Goal: Task Accomplishment & Management: Complete application form

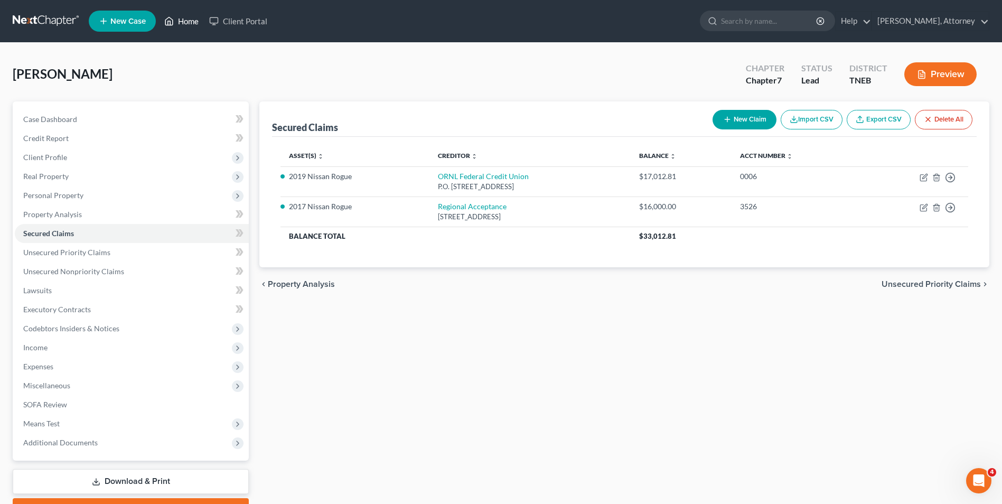
click at [192, 22] on link "Home" at bounding box center [181, 21] width 45 height 19
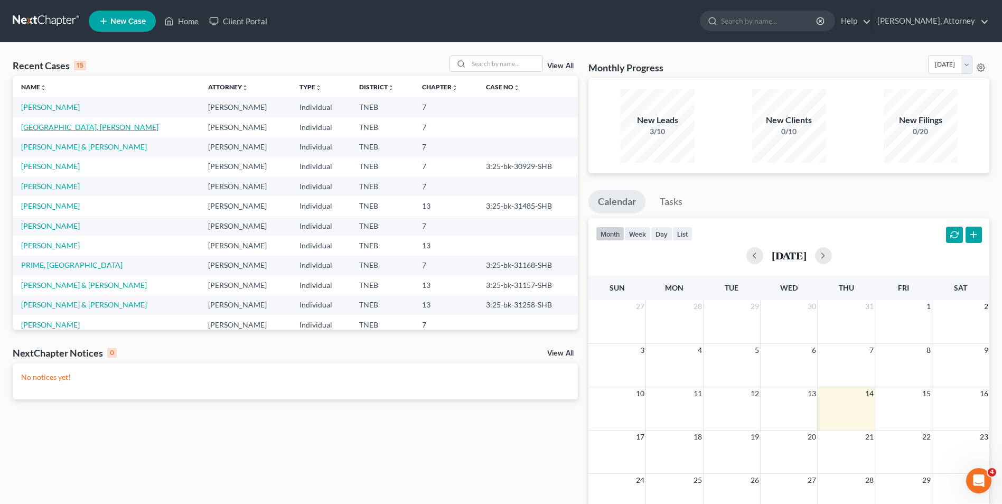
click at [51, 124] on link "[GEOGRAPHIC_DATA], [PERSON_NAME]" at bounding box center [89, 127] width 137 height 9
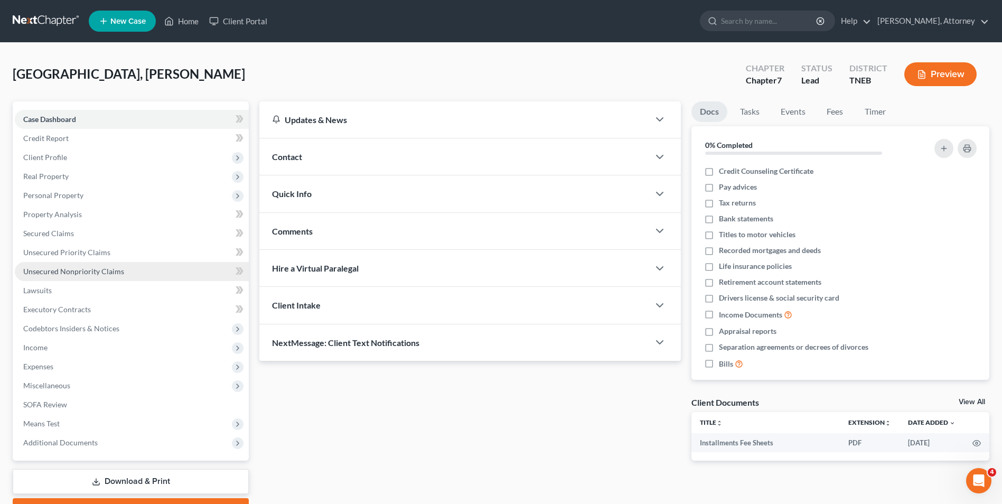
click at [75, 269] on span "Unsecured Nonpriority Claims" at bounding box center [73, 271] width 101 height 9
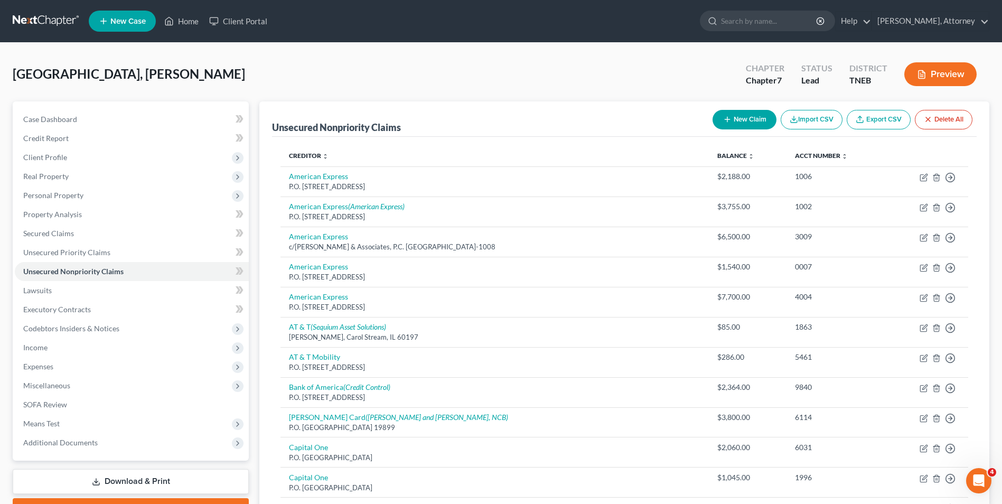
click at [744, 124] on button "New Claim" at bounding box center [744, 120] width 64 height 20
select select "0"
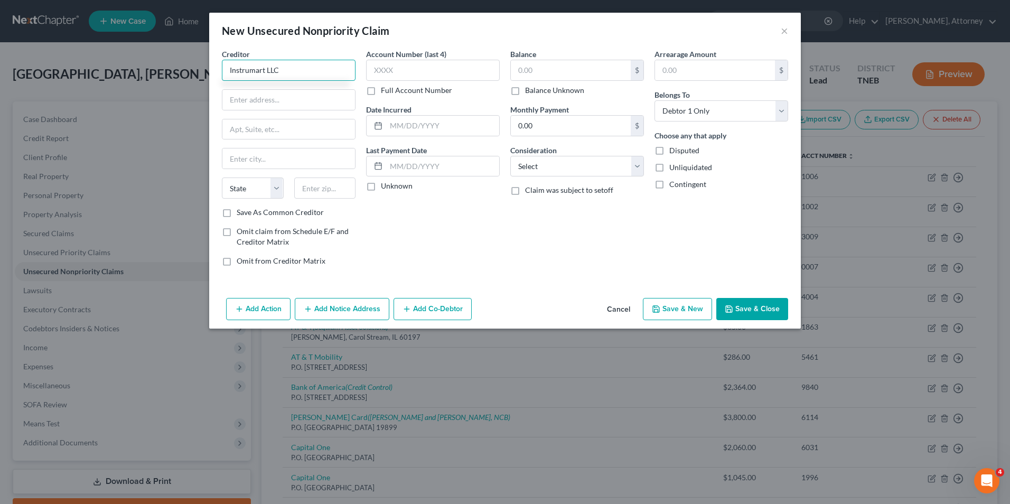
type input "Instrumart LLC"
type input "[STREET_ADDRESS]"
type input "S. [GEOGRAPHIC_DATA]"
select select "7"
type input "19904"
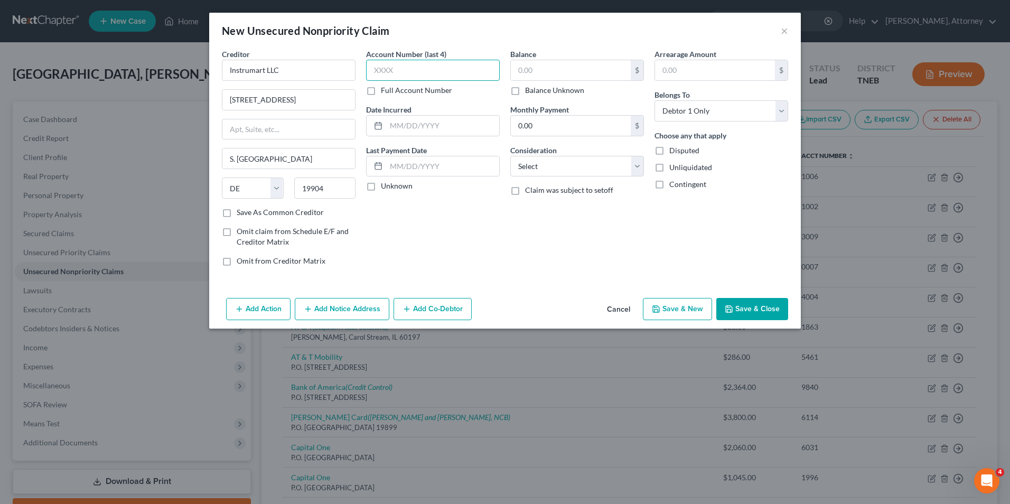
click at [446, 63] on input "text" at bounding box center [433, 70] width 134 height 21
type input "[GEOGRAPHIC_DATA]"
type input "6248"
type input "2020"
type input "34,440"
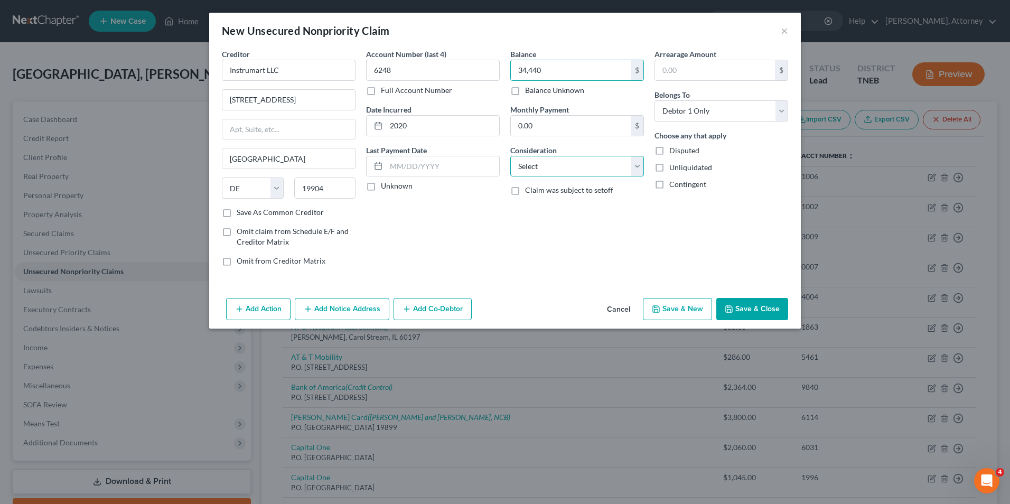
click at [531, 168] on select "Select Cable / Satellite Services Collection Agency Credit Card Debt Debt Couns…" at bounding box center [577, 166] width 134 height 21
select select "10"
click at [510, 156] on select "Select Cable / Satellite Services Collection Agency Credit Card Debt Debt Couns…" at bounding box center [577, 166] width 134 height 21
click at [351, 306] on button "Add Notice Address" at bounding box center [342, 309] width 95 height 22
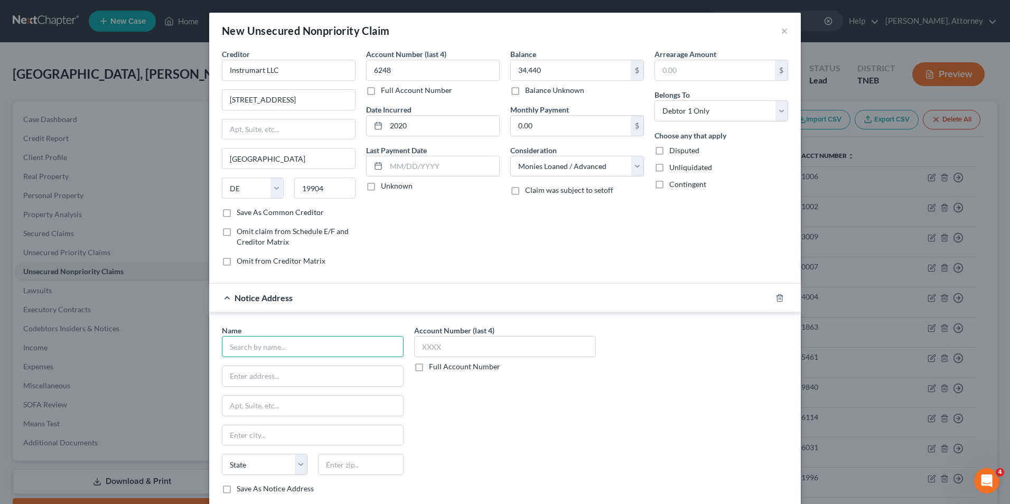
click at [284, 350] on input "text" at bounding box center [313, 346] width 182 height 21
type input "JSD Management"
type input "[STREET_ADDRESS]"
type input "[GEOGRAPHIC_DATA]"
select select "7"
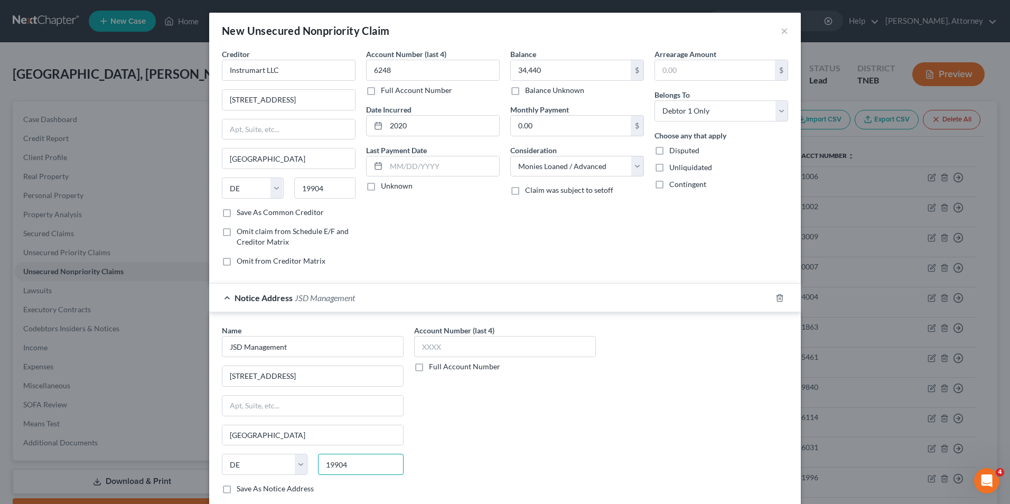
type input "19904"
click at [594, 418] on div "Account Number (last 4) Full Account Number" at bounding box center [505, 413] width 192 height 177
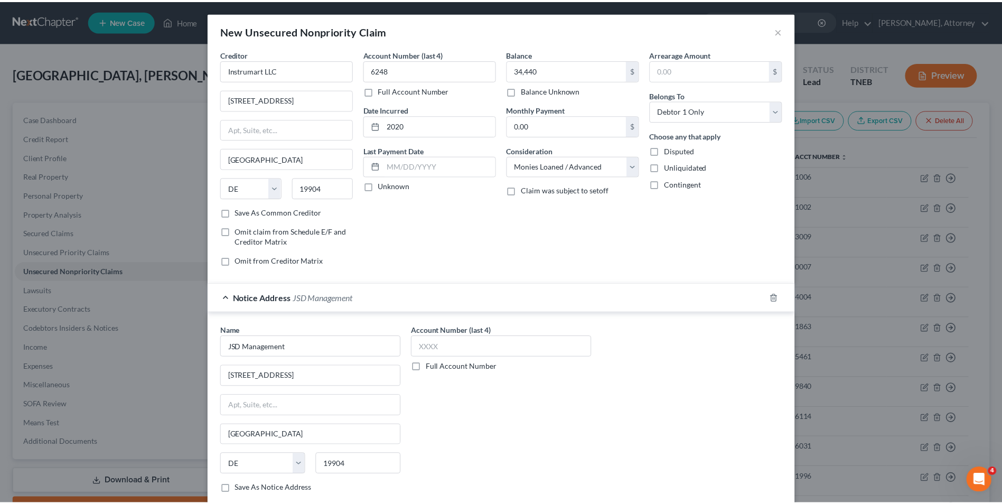
scroll to position [65, 0]
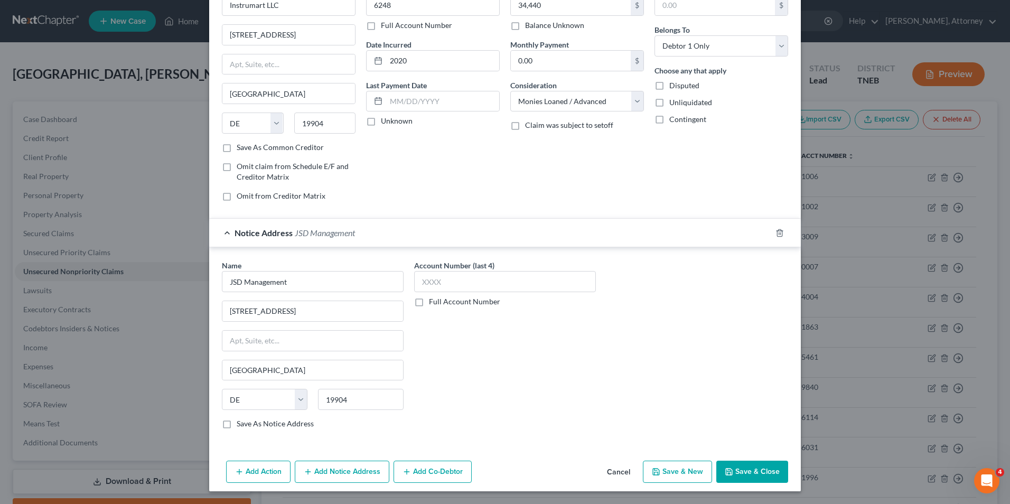
click at [680, 474] on button "Save & New" at bounding box center [677, 471] width 69 height 22
select select "0"
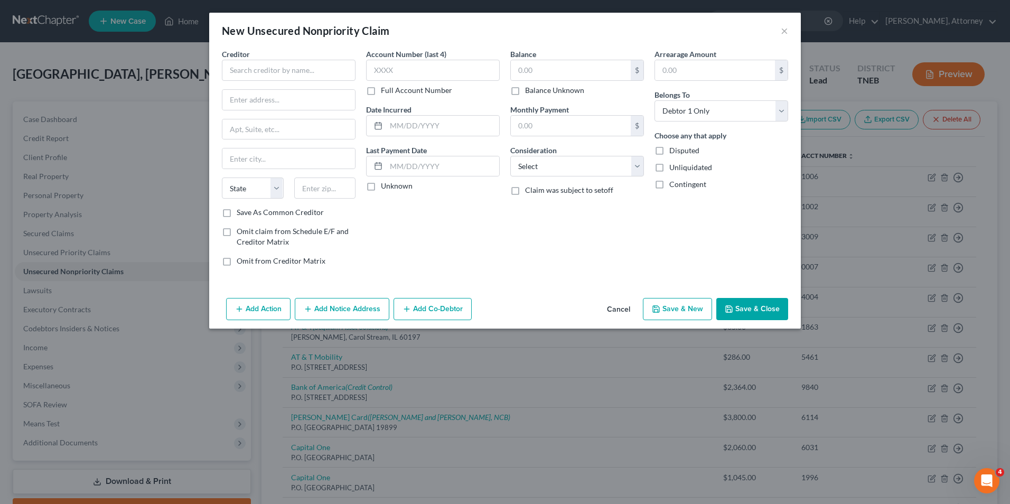
click at [620, 308] on button "Cancel" at bounding box center [618, 309] width 40 height 21
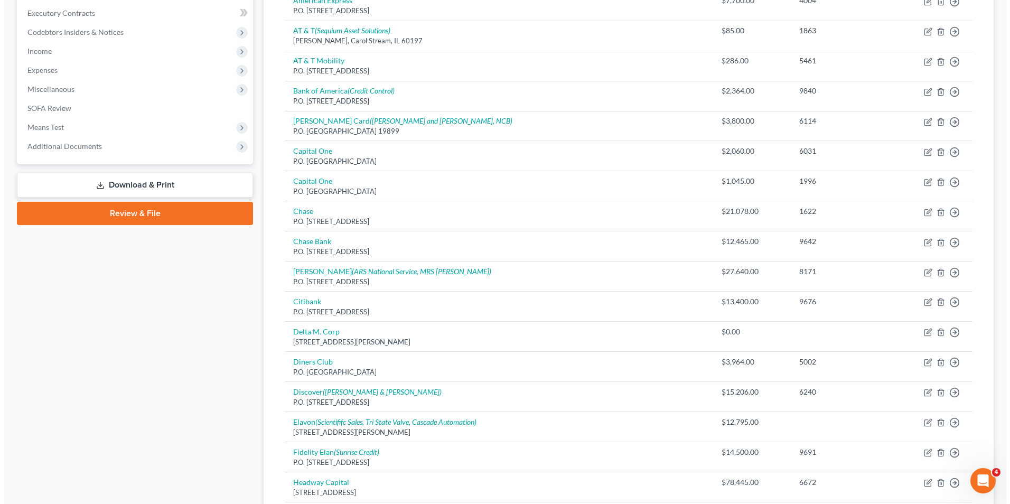
scroll to position [737, 0]
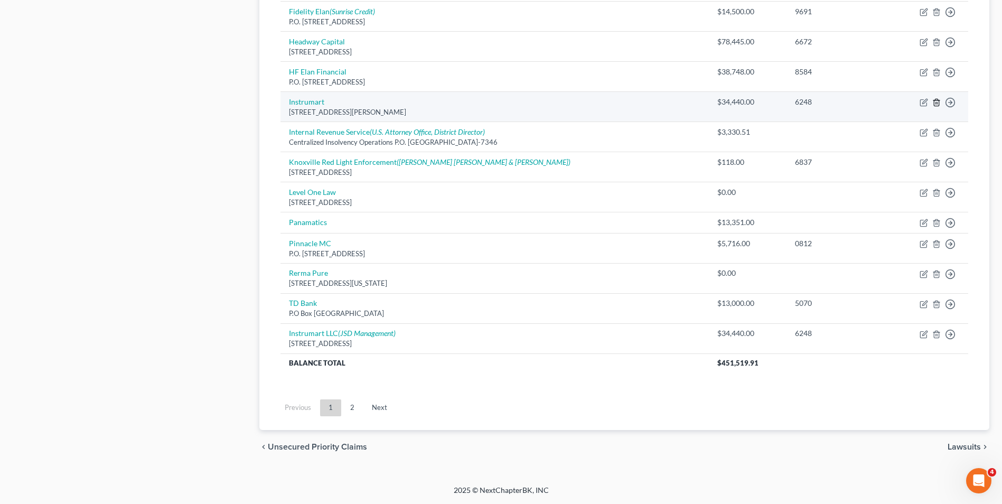
click at [936, 106] on icon "button" at bounding box center [936, 102] width 8 height 8
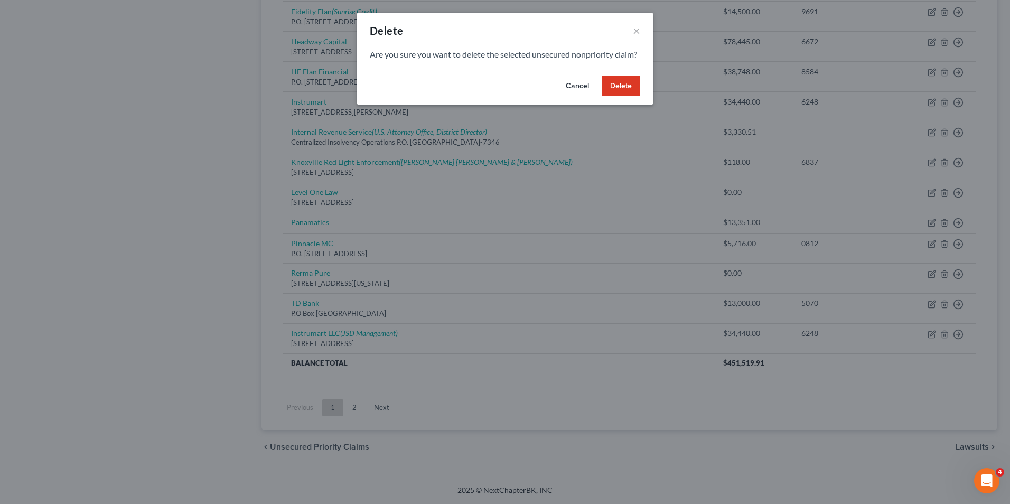
click at [626, 97] on button "Delete" at bounding box center [620, 86] width 39 height 21
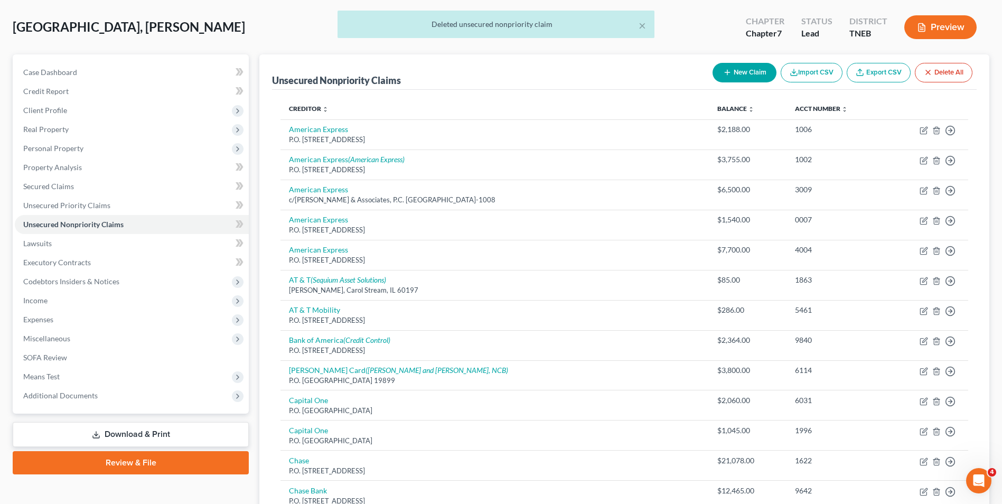
scroll to position [0, 0]
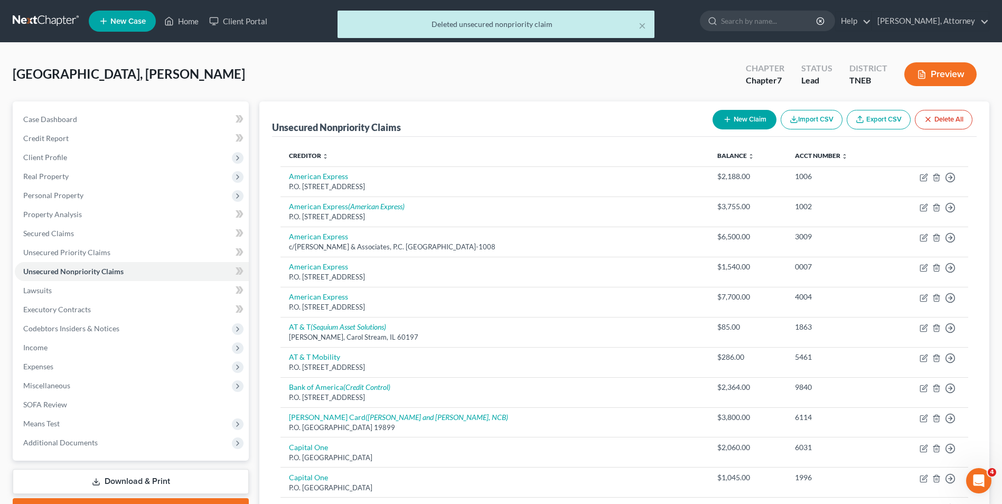
click at [740, 117] on button "New Claim" at bounding box center [744, 120] width 64 height 20
select select "0"
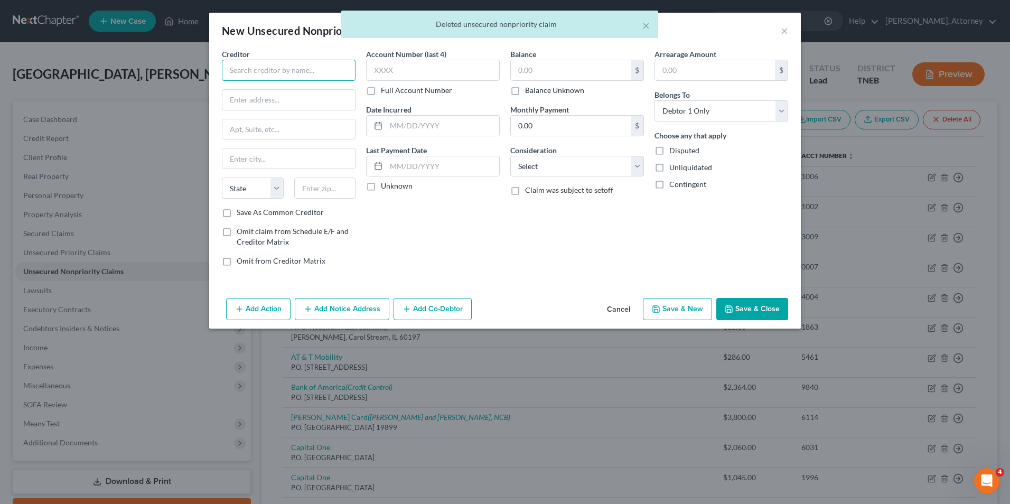
click at [293, 68] on input "text" at bounding box center [289, 70] width 134 height 21
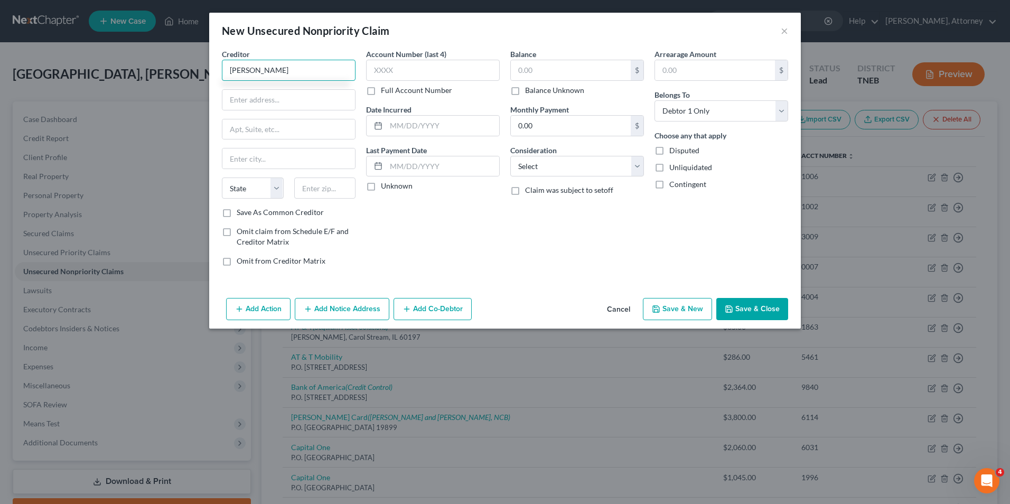
type input "[PERSON_NAME]"
type input "6021 Innovation Blve"
type input "Shakopee"
select select "24"
type input "55379"
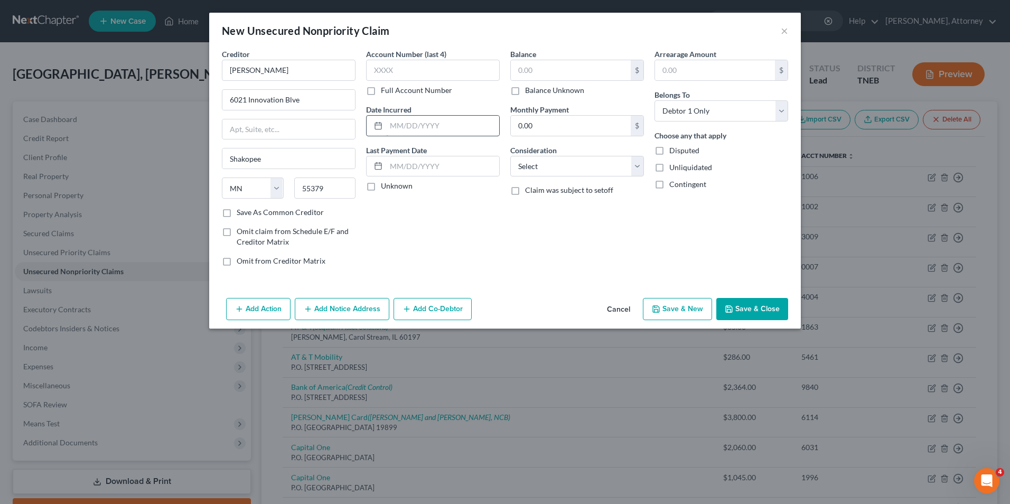
click at [424, 121] on input "text" at bounding box center [442, 126] width 113 height 20
type input "2020"
click at [577, 71] on input "text" at bounding box center [571, 70] width 120 height 20
type input "17,210"
click at [575, 167] on select "Select Cable / Satellite Services Collection Agency Credit Card Debt Debt Couns…" at bounding box center [577, 166] width 134 height 21
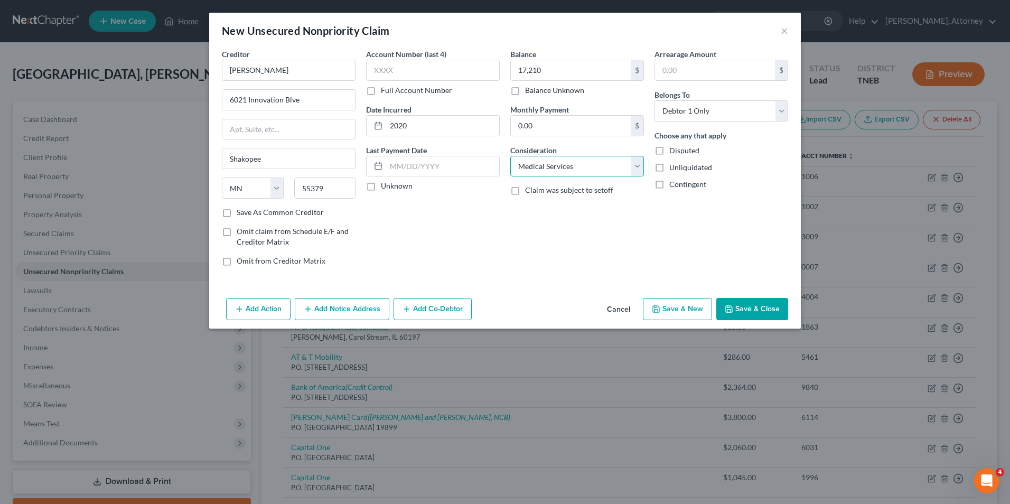
click at [510, 156] on select "Select Cable / Satellite Services Collection Agency Credit Card Debt Debt Couns…" at bounding box center [577, 166] width 134 height 21
select select "10"
click at [690, 309] on button "Save & New" at bounding box center [677, 309] width 69 height 22
select select "0"
type input "17,210.00"
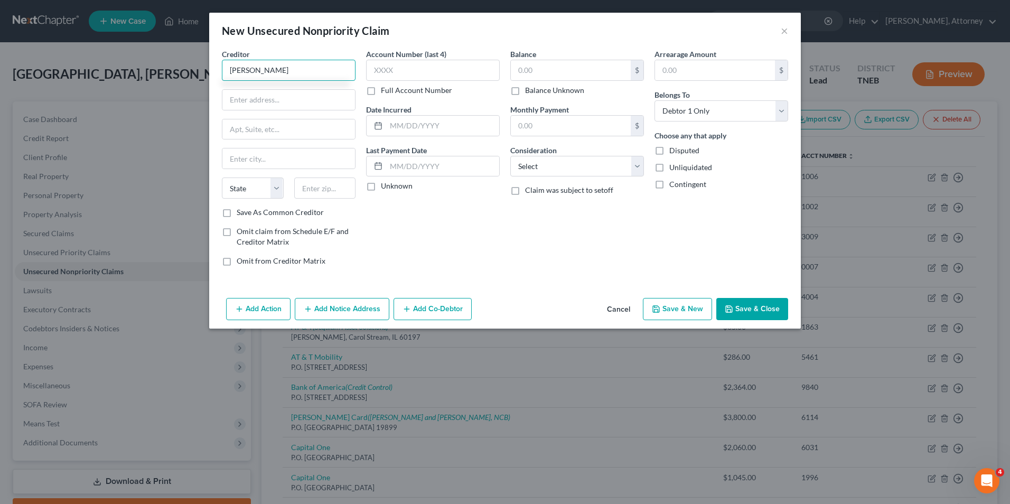
type input "J"
click at [669, 252] on div "Arrearage Amount $ Belongs To * Select Debtor 1 Only Debtor 2 Only Debtor 1 And…" at bounding box center [721, 162] width 144 height 226
click at [285, 60] on input "text" at bounding box center [289, 70] width 134 height 21
type input "[PERSON_NAME]"
type input "[STREET_ADDRESS][PERSON_NAME]"
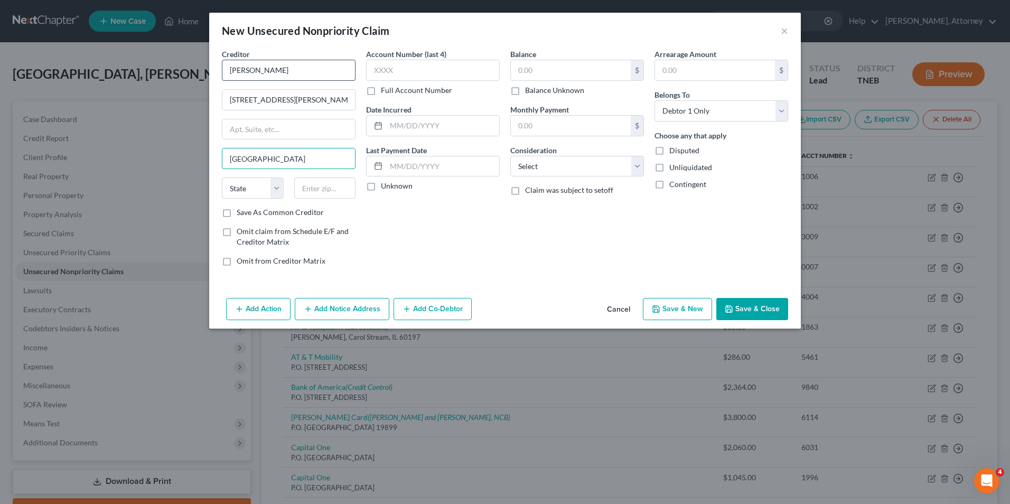
type input "[GEOGRAPHIC_DATA]"
select select "6"
type input "06410"
type input "2020"
type input "10,100"
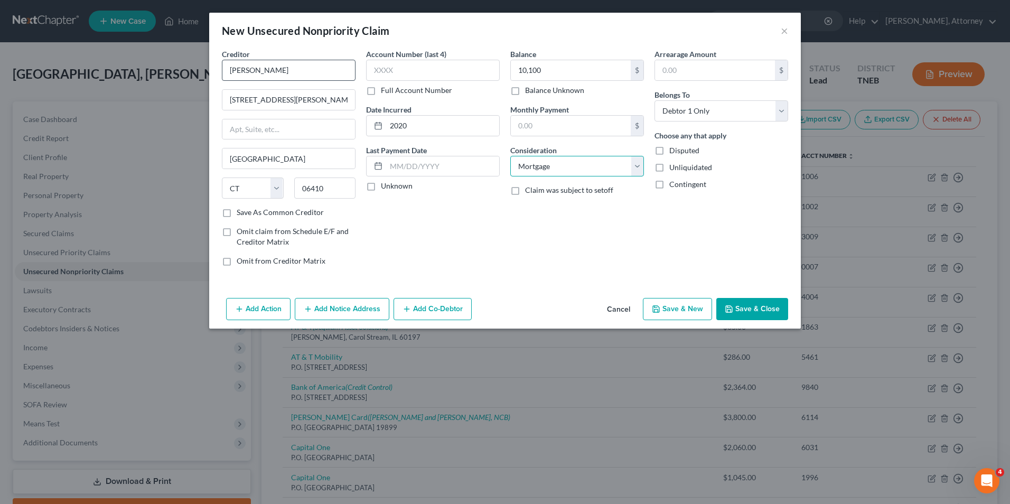
select select "10"
click at [679, 307] on button "Save & New" at bounding box center [677, 309] width 69 height 22
select select "0"
type input "Precision Digital"
type input "[STREET_ADDRESS]"
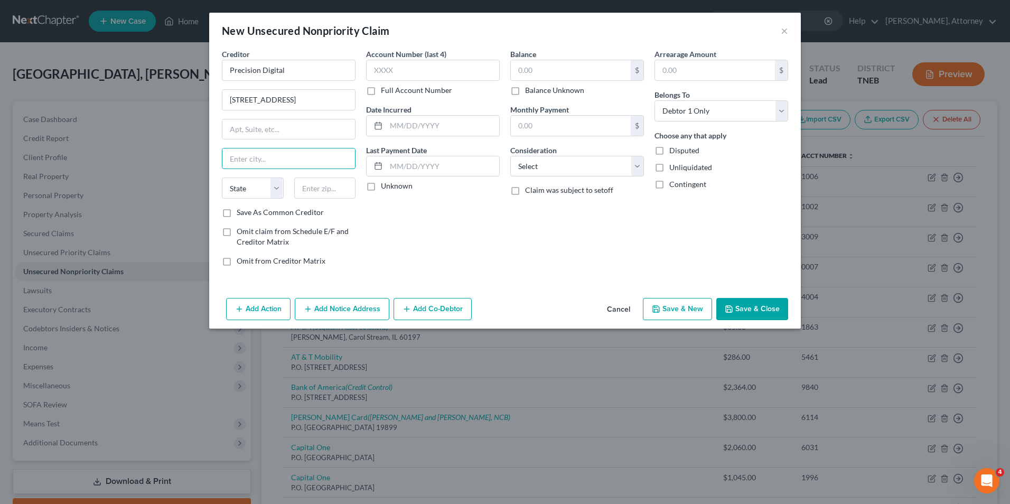
type input "o"
type input "Hopkinton"
select select "22"
type input "01748"
click at [446, 123] on input "text" at bounding box center [442, 126] width 113 height 20
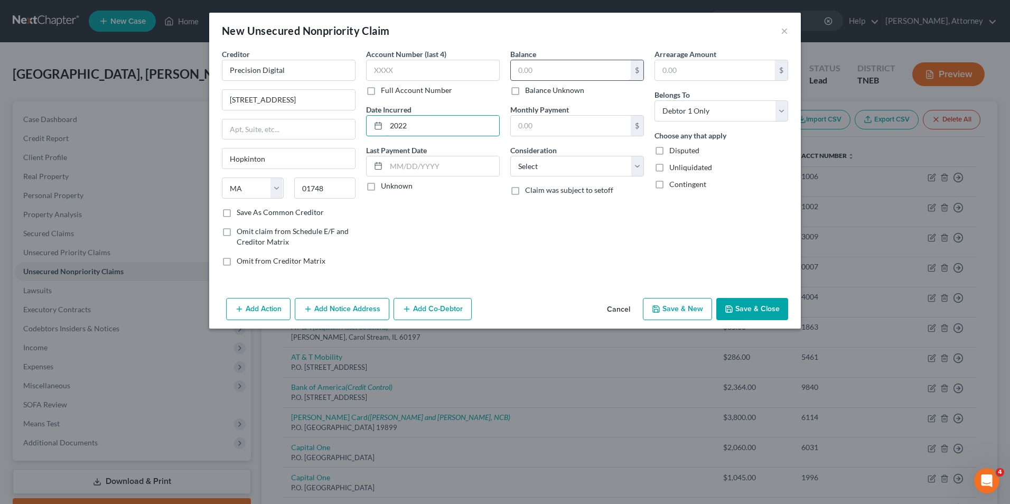
type input "2022"
click at [551, 69] on input "text" at bounding box center [571, 70] width 120 height 20
type input "1,210"
click at [554, 166] on select "Select Cable / Satellite Services Collection Agency Credit Card Debt Debt Couns…" at bounding box center [577, 166] width 134 height 21
select select "10"
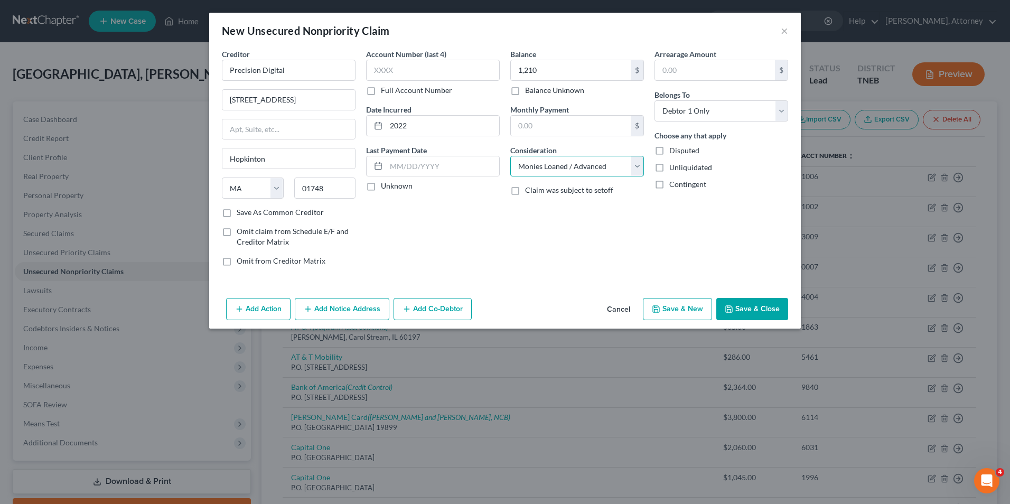
click at [510, 156] on select "Select Cable / Satellite Services Collection Agency Credit Card Debt Debt Couns…" at bounding box center [577, 166] width 134 height 21
click at [682, 308] on button "Save & New" at bounding box center [677, 309] width 69 height 22
select select "0"
type input "[PERSON_NAME] [PERSON_NAME]"
type input "[STREET_ADDRESS]"
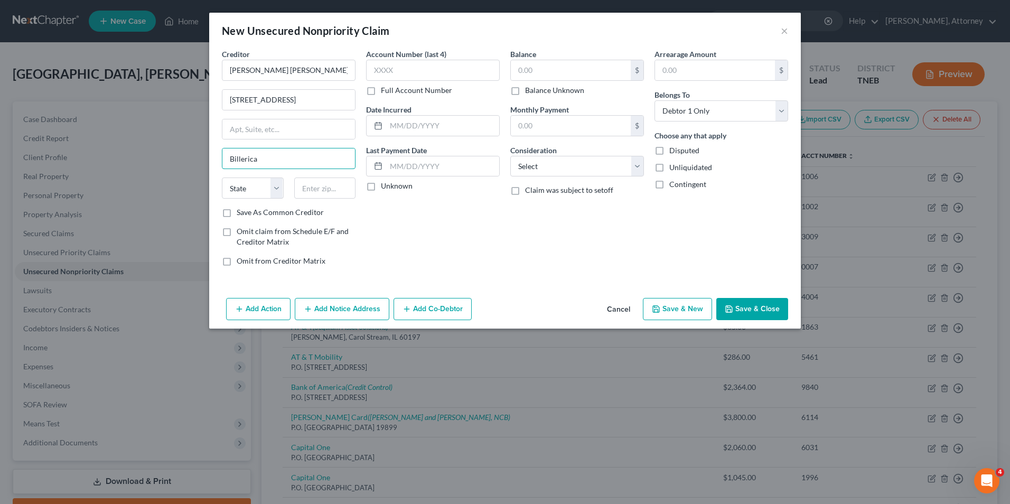
type input "Billerica"
select select "22"
type input "01821"
type input "2020"
type input "52,425"
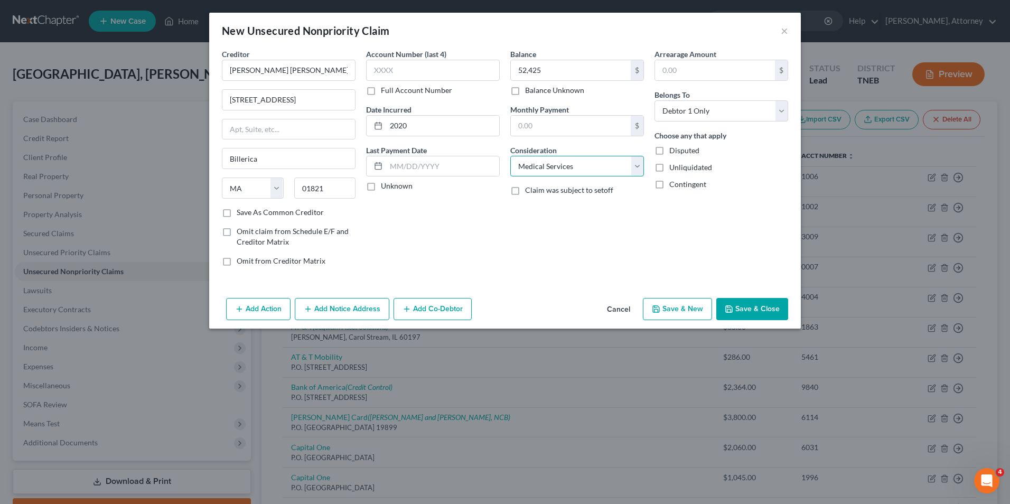
select select "10"
click at [665, 310] on button "Save & New" at bounding box center [677, 309] width 69 height 22
select select "0"
type input "Trimec Flow Productsw"
type input "Unit 21/51 [PERSON_NAME] dr"
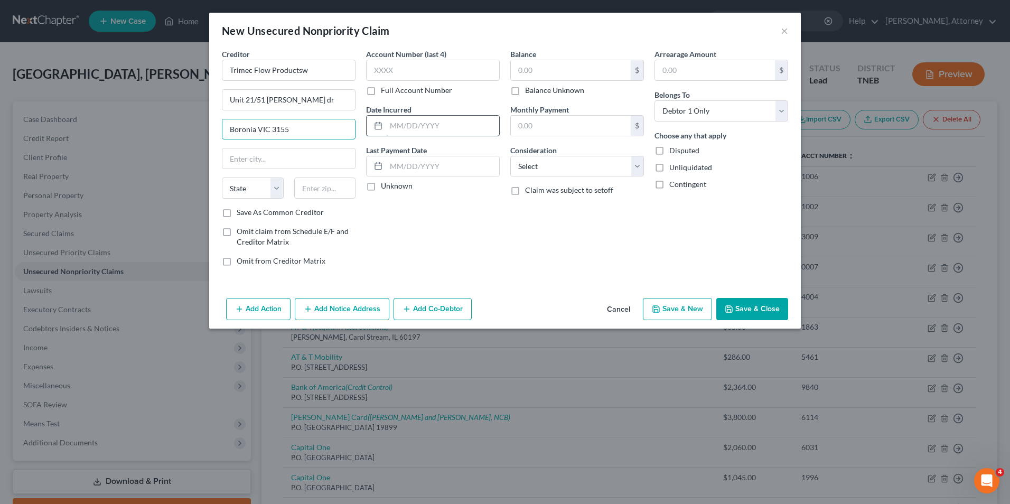
type input "Boronia VIC 3155"
click at [405, 124] on input "text" at bounding box center [442, 126] width 113 height 20
type input "2020"
click at [524, 73] on input "text" at bounding box center [571, 70] width 120 height 20
type input "2,200"
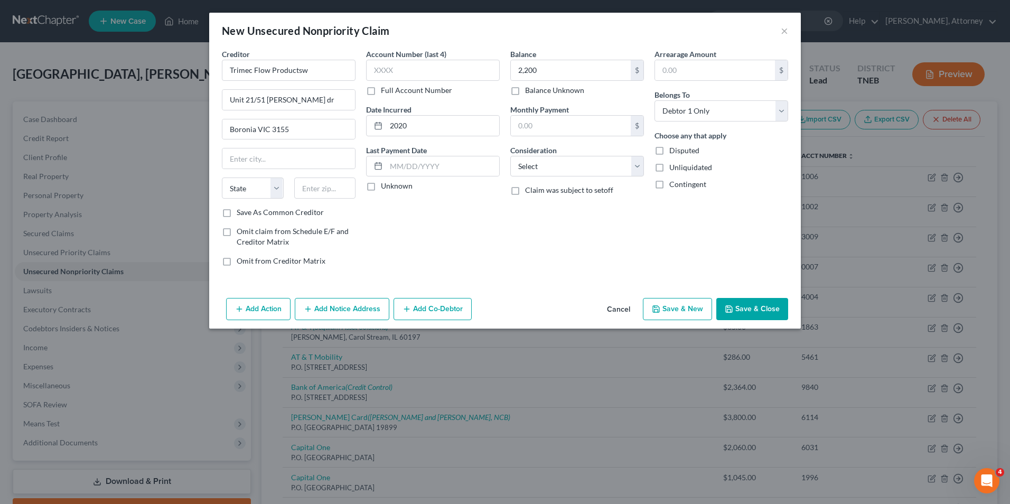
click at [544, 179] on div "Balance 2,200.00 $ Balance Unknown Balance Undetermined 2,200 $ Balance Unknown…" at bounding box center [577, 162] width 144 height 226
click at [543, 176] on select "Select Cable / Satellite Services Collection Agency Credit Card Debt Debt Couns…" at bounding box center [577, 166] width 134 height 21
select select "10"
click at [510, 156] on select "Select Cable / Satellite Services Collection Agency Credit Card Debt Debt Couns…" at bounding box center [577, 166] width 134 height 21
click at [681, 307] on button "Save & New" at bounding box center [677, 309] width 69 height 22
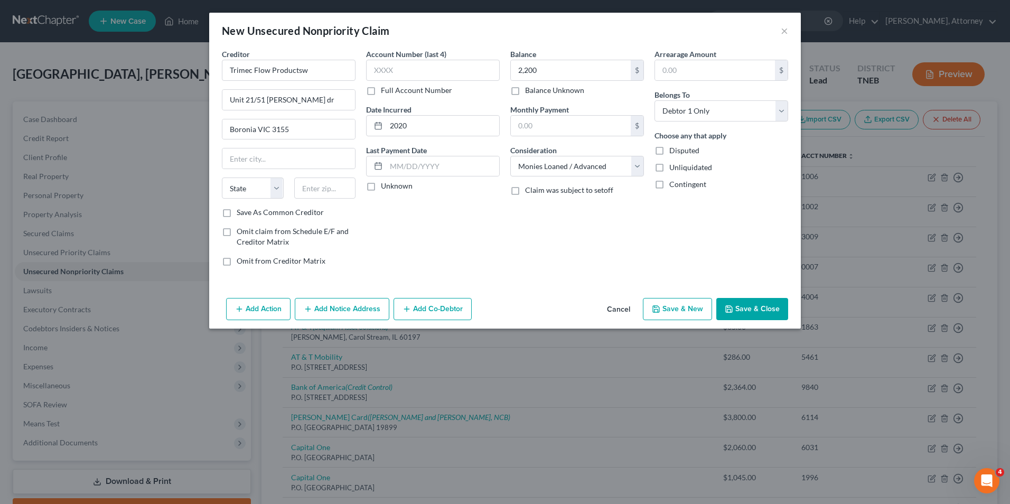
select select "0"
type input "Utility Solutions and Automation"
type input "[STREET_ADDRESS]"
type input "Rockvale"
select select "44"
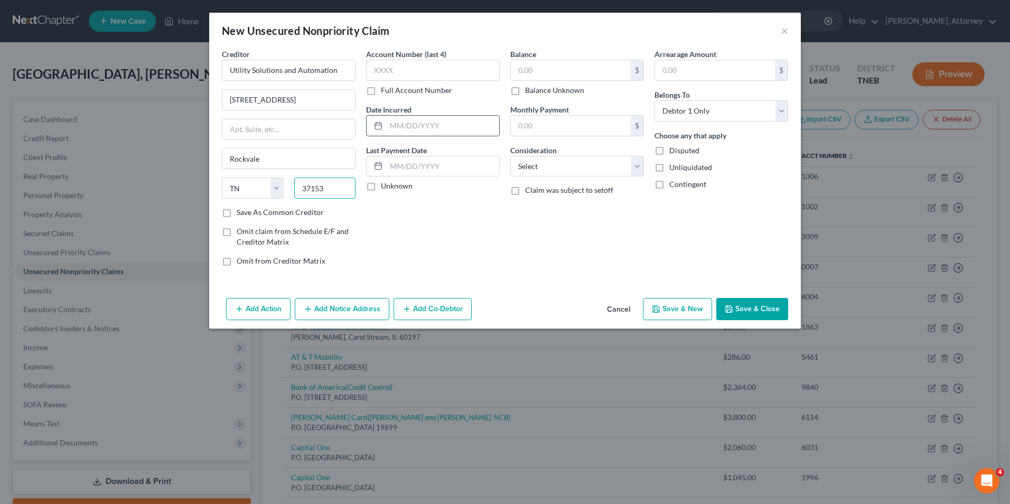
type input "37153"
click at [424, 129] on input "text" at bounding box center [442, 126] width 113 height 20
type input "2020"
click at [535, 68] on input "text" at bounding box center [571, 70] width 120 height 20
type input "7,200"
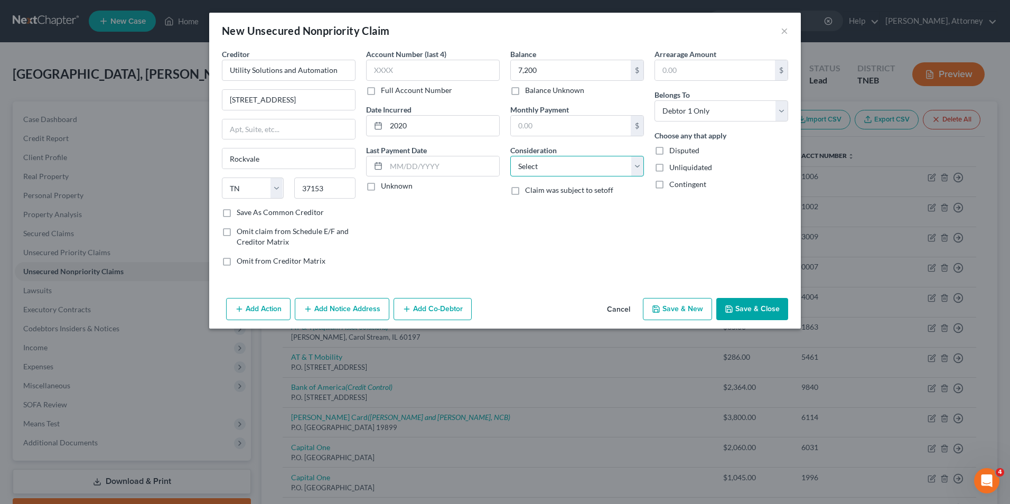
click at [551, 159] on select "Select Cable / Satellite Services Collection Agency Credit Card Debt Debt Couns…" at bounding box center [577, 166] width 134 height 21
select select "10"
click at [510, 156] on select "Select Cable / Satellite Services Collection Agency Credit Card Debt Debt Couns…" at bounding box center [577, 166] width 134 height 21
click at [676, 312] on button "Save & New" at bounding box center [677, 309] width 69 height 22
select select "0"
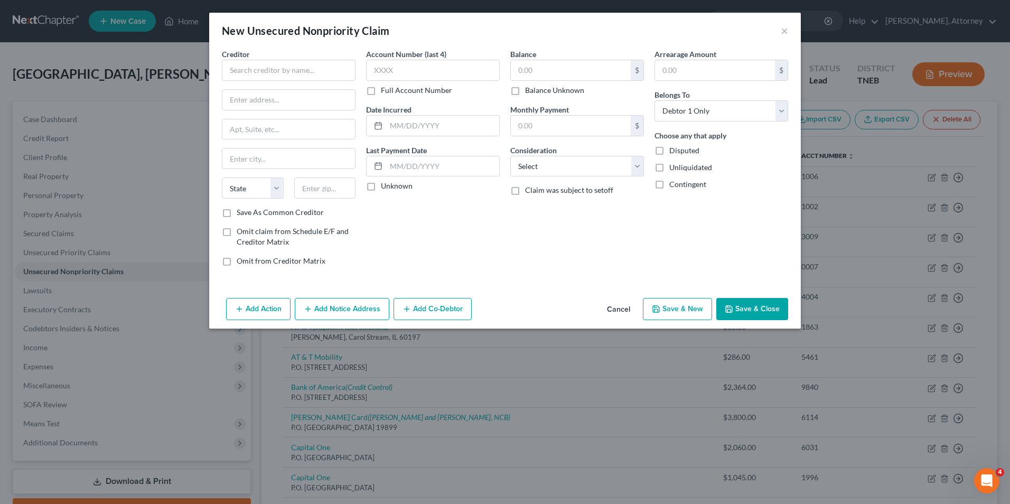
type input "7,200.00"
type input "0.00"
type input "Pulsar Measurement"
type input "16456 Sixsmith Dr"
type input "Long Sault"
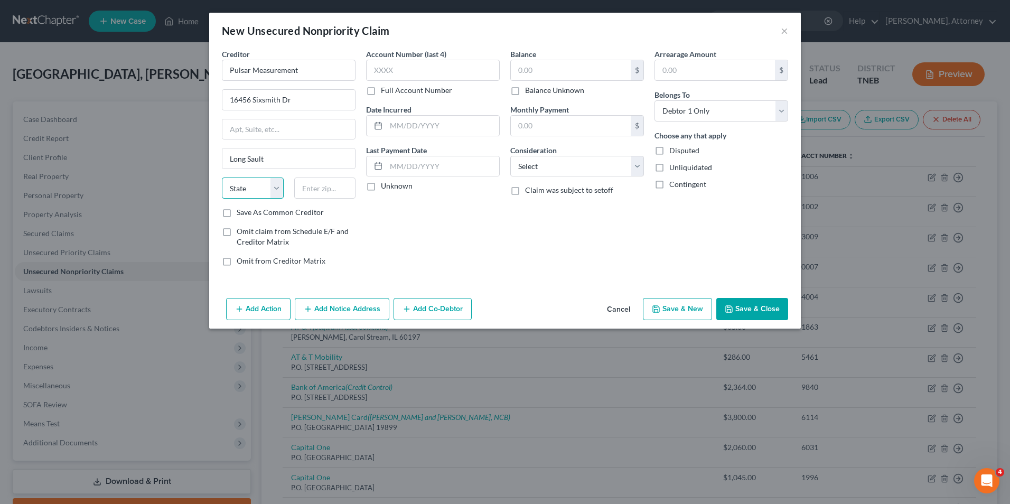
select select "36"
click at [317, 186] on input "text" at bounding box center [325, 187] width 62 height 21
type input "37153"
type input "Rockvale"
select select "44"
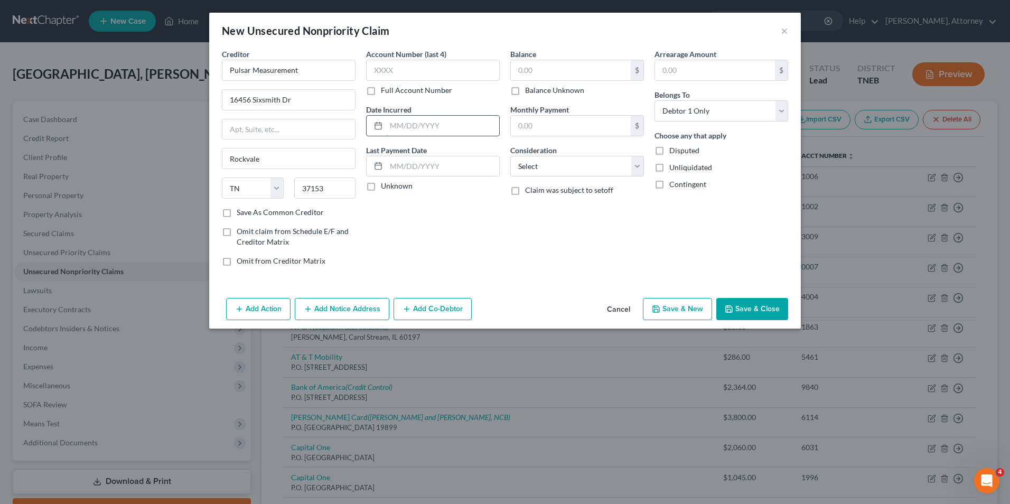
click at [397, 122] on input "text" at bounding box center [442, 126] width 113 height 20
type input "2020"
click at [533, 67] on input "text" at bounding box center [571, 70] width 120 height 20
type input "1,678"
click at [546, 167] on select "Select Cable / Satellite Services Collection Agency Credit Card Debt Debt Couns…" at bounding box center [577, 166] width 134 height 21
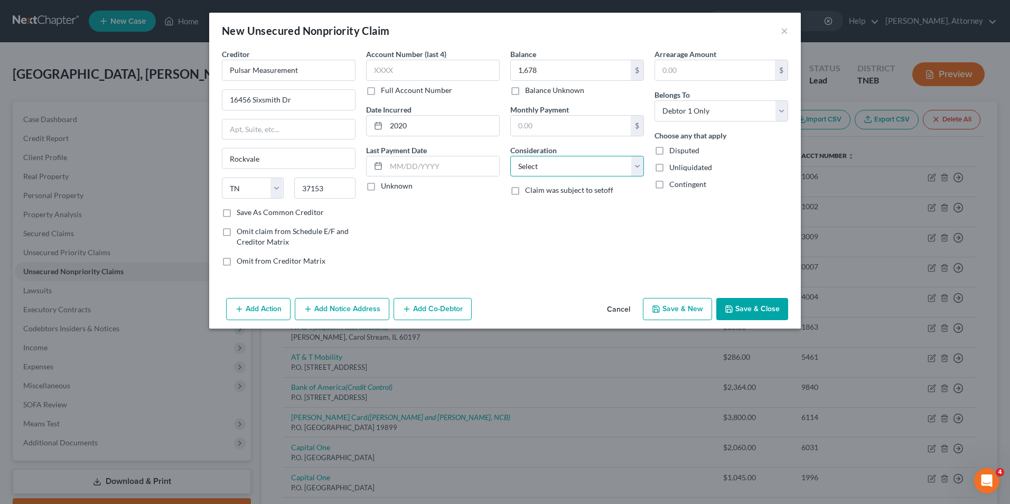
select select "10"
click at [510, 156] on select "Select Cable / Satellite Services Collection Agency Credit Card Debt Debt Couns…" at bounding box center [577, 166] width 134 height 21
click at [683, 316] on button "Save & New" at bounding box center [677, 309] width 69 height 22
select select "0"
type input "Fox Thermal Instrument"
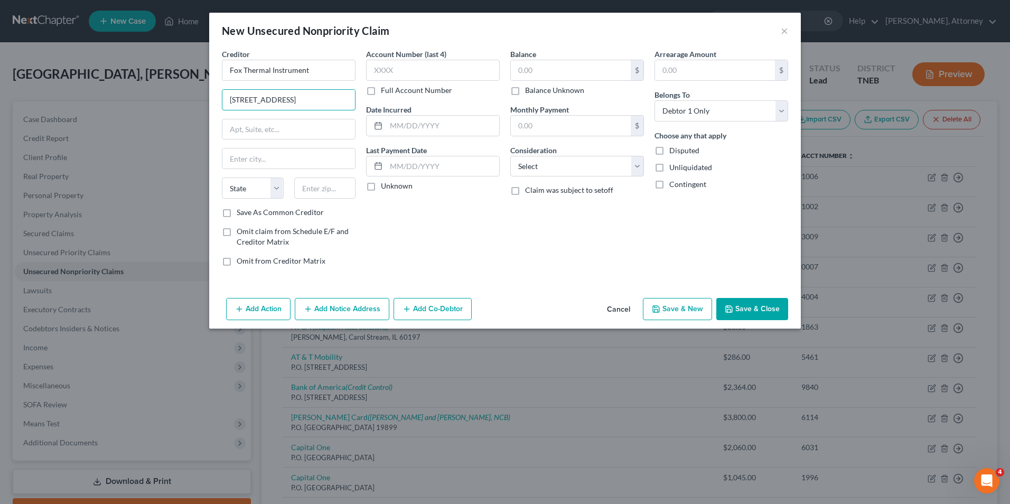
type input "[STREET_ADDRESS]"
type input "Marina"
select select "4"
type input "93933"
click at [446, 128] on input "text" at bounding box center [442, 126] width 113 height 20
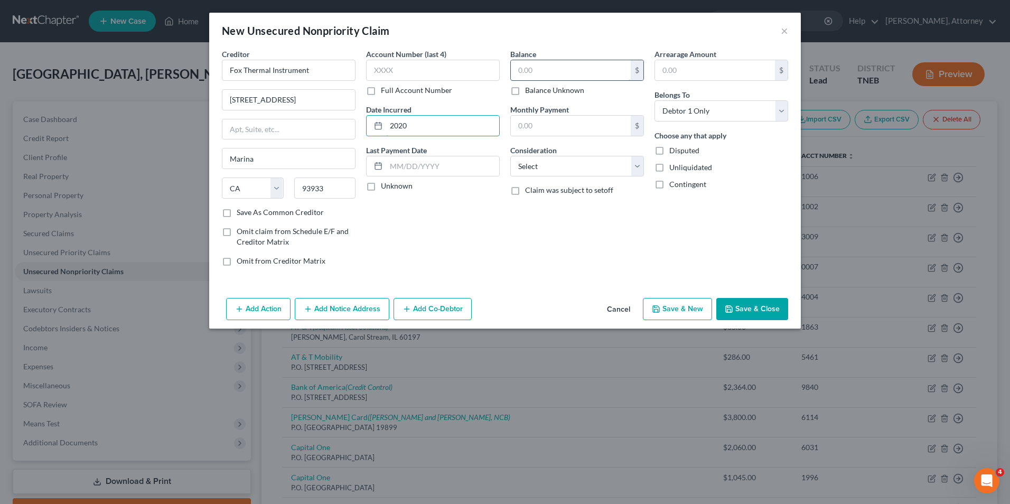
type input "2020"
click at [542, 65] on input "text" at bounding box center [571, 70] width 120 height 20
type input "4,751"
click at [539, 172] on select "Select Cable / Satellite Services Collection Agency Credit Card Debt Debt Couns…" at bounding box center [577, 166] width 134 height 21
select select "10"
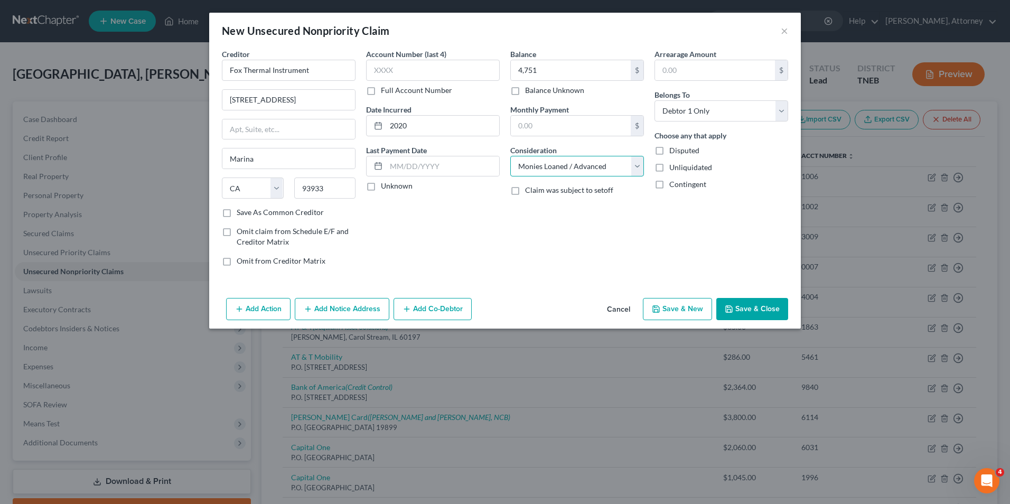
click at [510, 156] on select "Select Cable / Satellite Services Collection Agency Credit Card Debt Debt Couns…" at bounding box center [577, 166] width 134 height 21
click at [673, 308] on button "Save & New" at bounding box center [677, 309] width 69 height 22
select select "0"
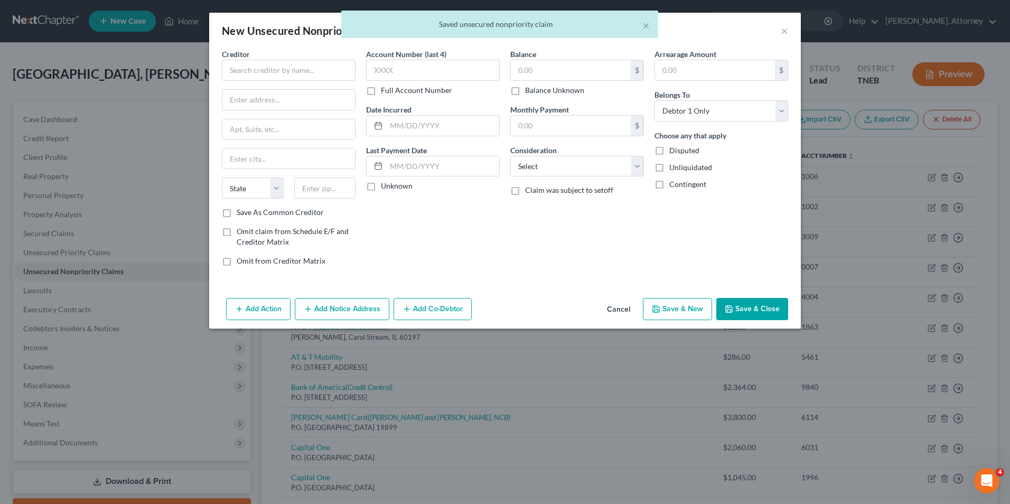
type input "4,751.00"
type input "0.00"
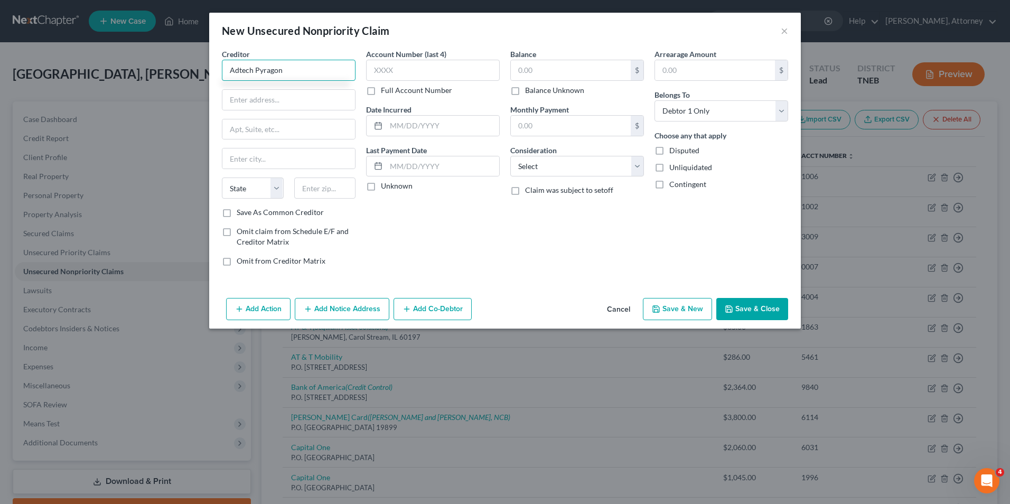
type input "Adtech Pyragon"
type input "[GEOGRAPHIC_DATA]"
type input "Suite 149"
type input "[GEOGRAPHIC_DATA]"
select select "35"
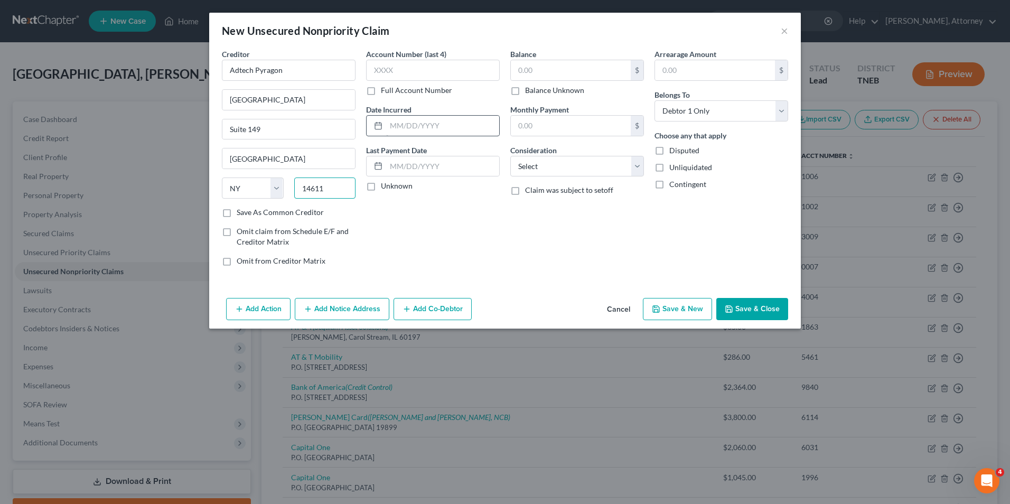
type input "14611"
click at [440, 133] on input "text" at bounding box center [442, 126] width 113 height 20
type input "2024"
click at [530, 70] on input "text" at bounding box center [571, 70] width 120 height 20
type input "780"
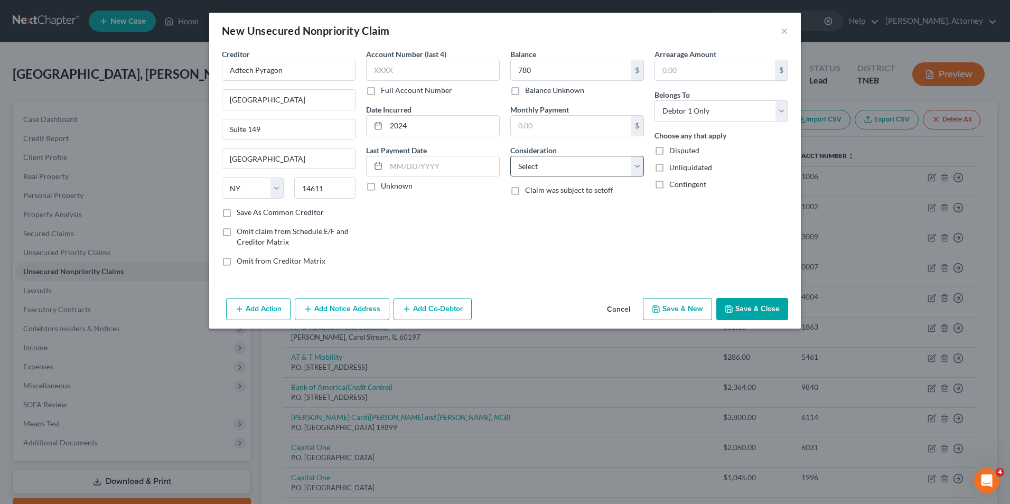
click at [546, 174] on div "Balance 780.00 $ Balance Unknown Balance Undetermined 780 $ Balance Unknown Mon…" at bounding box center [577, 162] width 144 height 226
click at [546, 174] on select "Select Cable / Satellite Services Collection Agency Credit Card Debt Debt Couns…" at bounding box center [577, 166] width 134 height 21
select select "10"
click at [510, 156] on select "Select Cable / Satellite Services Collection Agency Credit Card Debt Debt Couns…" at bounding box center [577, 166] width 134 height 21
click at [673, 308] on button "Save & New" at bounding box center [677, 309] width 69 height 22
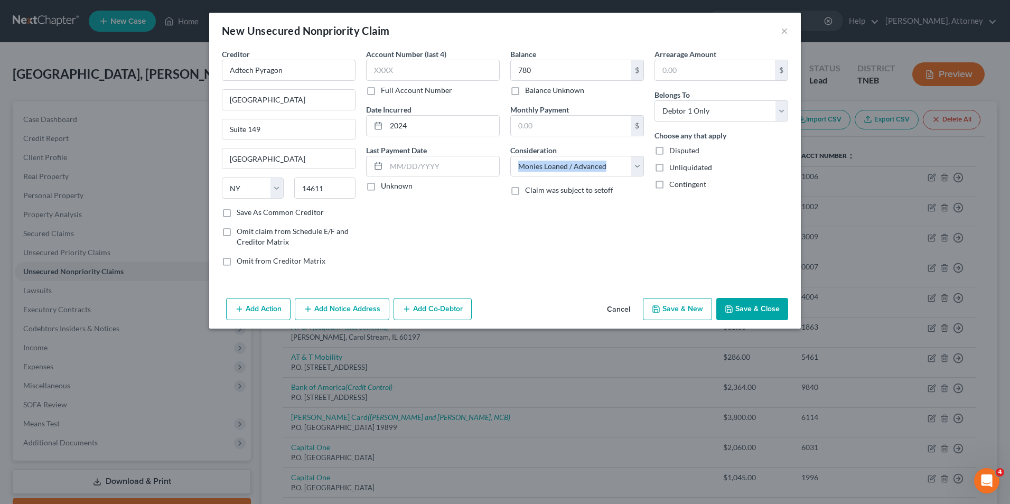
select select "0"
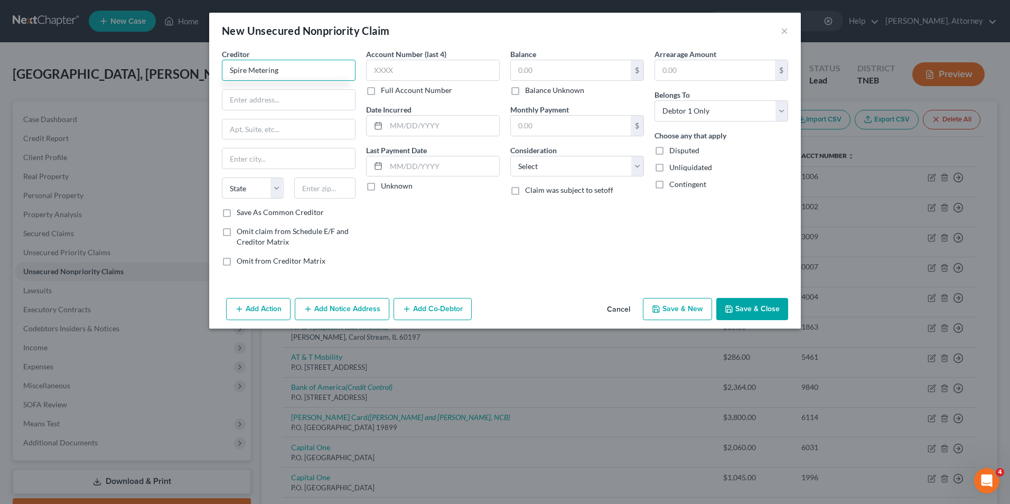
type input "Spire Metering"
type input "34 St. [PERSON_NAME] Dr"
type input "Ste 13A-9"
type input "[GEOGRAPHIC_DATA]"
select select "22"
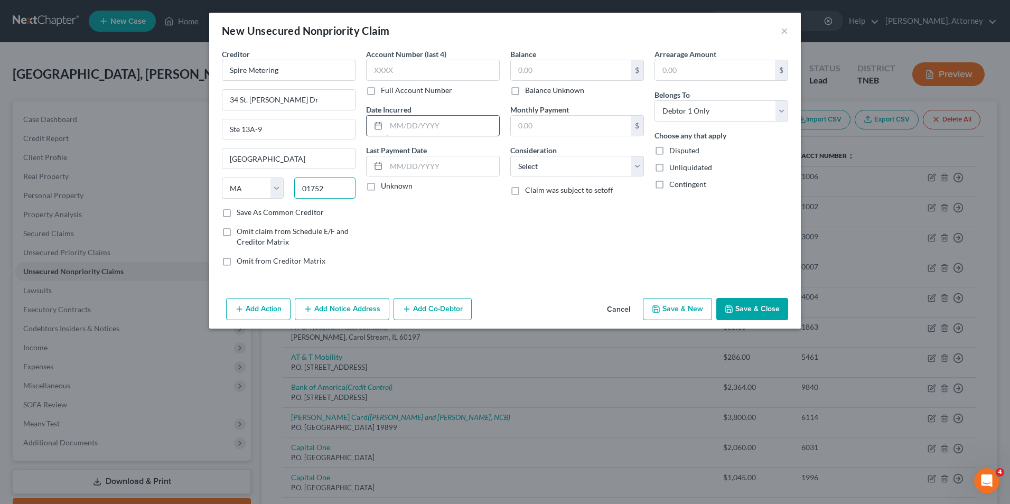
type input "01752"
click at [440, 130] on input "text" at bounding box center [442, 126] width 113 height 20
type input "2020"
click at [544, 64] on input "text" at bounding box center [571, 70] width 120 height 20
type input "2,600"
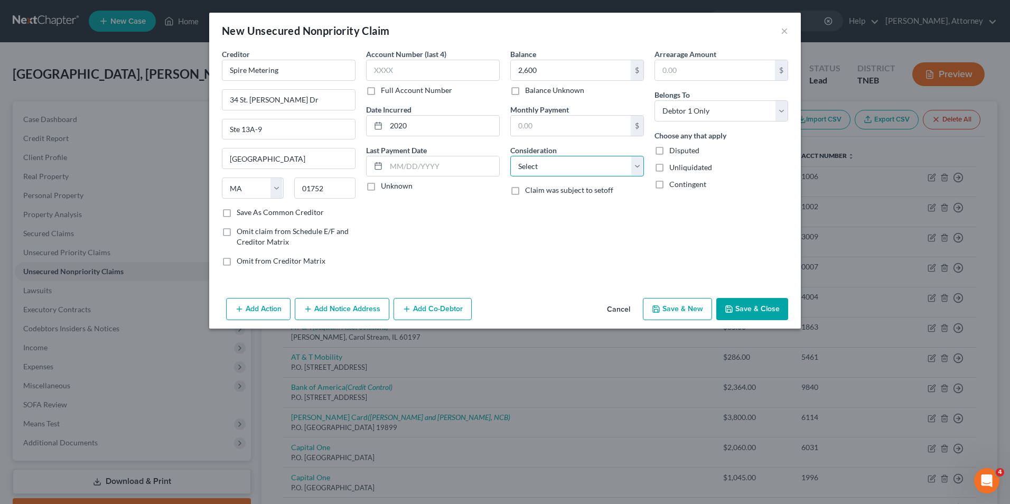
click at [551, 171] on select "Select Cable / Satellite Services Collection Agency Credit Card Debt Debt Couns…" at bounding box center [577, 166] width 134 height 21
select select "10"
click at [510, 156] on select "Select Cable / Satellite Services Collection Agency Credit Card Debt Debt Couns…" at bounding box center [577, 166] width 134 height 21
click at [680, 309] on button "Save & New" at bounding box center [677, 309] width 69 height 22
select select "0"
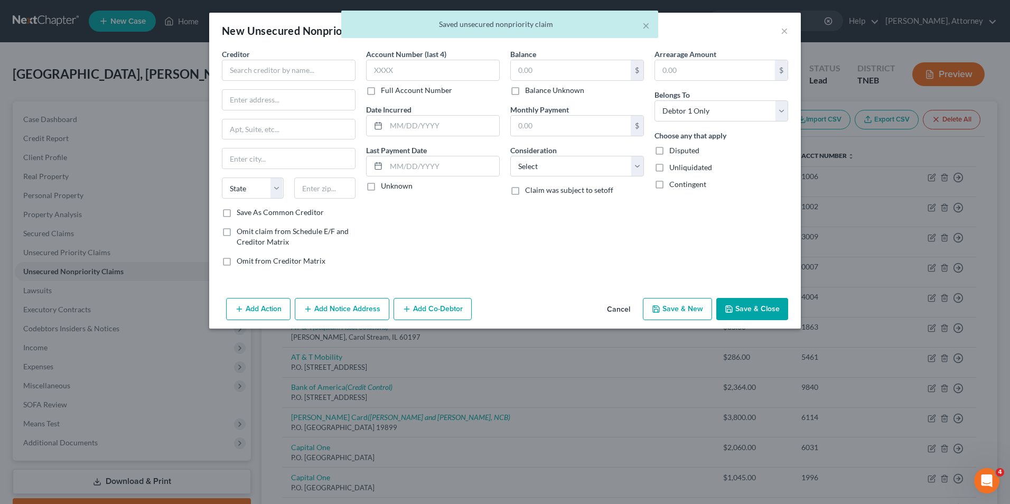
type input "2,600.00"
type input "0.00"
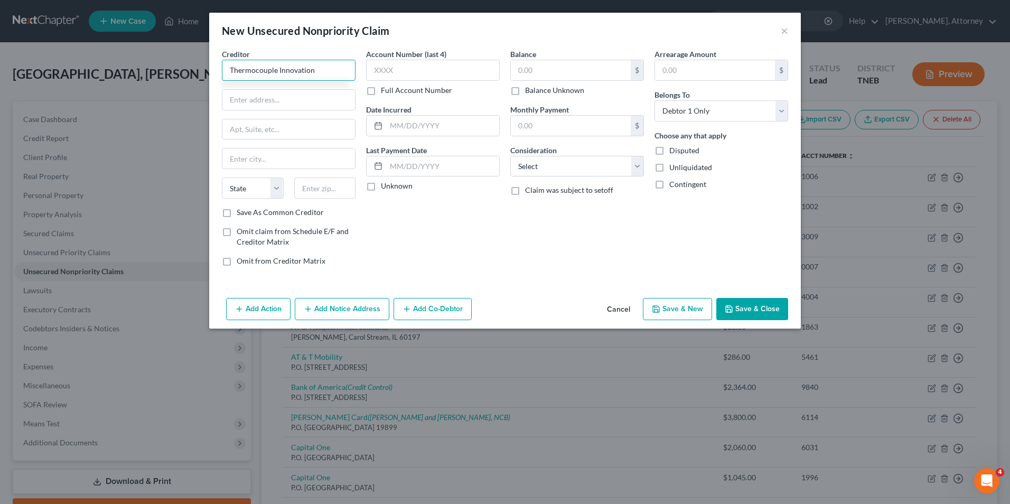
type input "Thermocouple Innovation"
type input "[STREET_ADDRESS]"
type input "Unit 108"
type input "Corona"
select select "4"
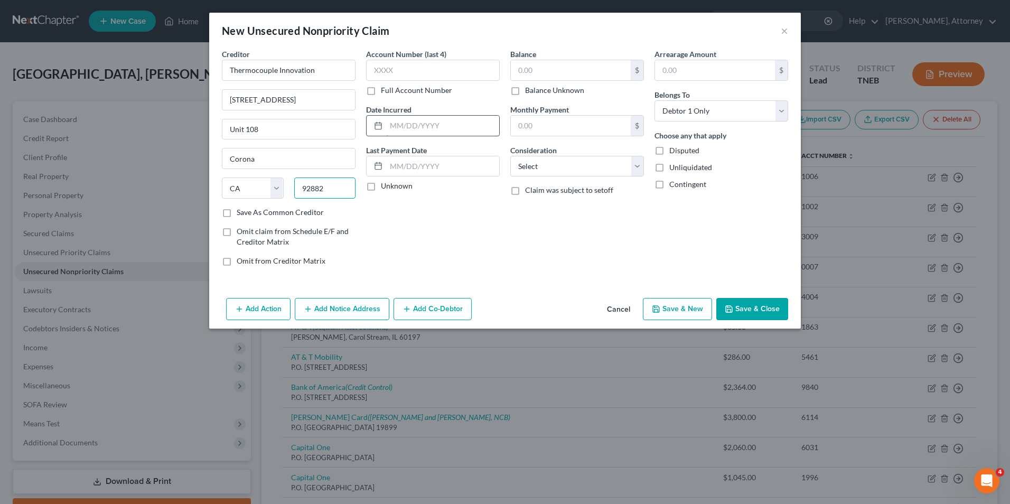
type input "92882"
click at [429, 126] on input "text" at bounding box center [442, 126] width 113 height 20
type input "2020"
click at [537, 72] on input "text" at bounding box center [571, 70] width 120 height 20
type input "301"
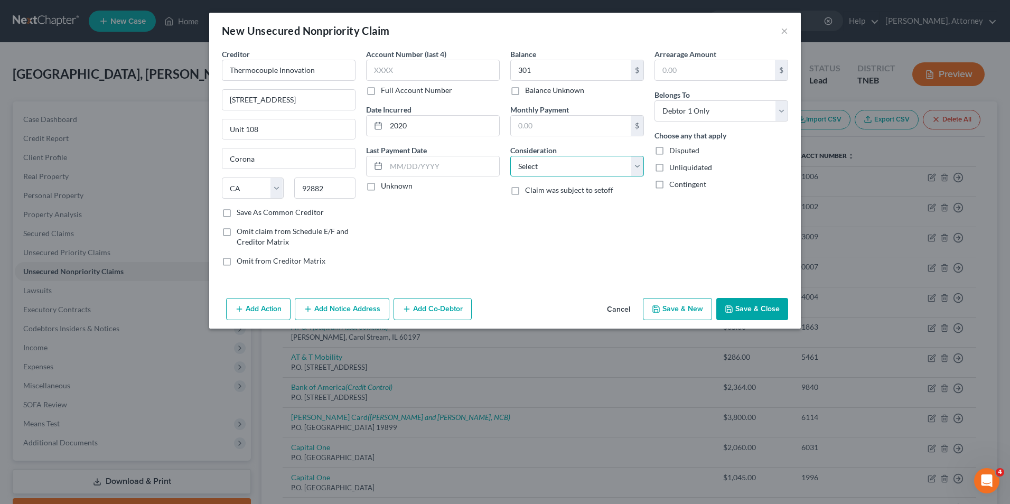
click at [550, 176] on select "Select Cable / Satellite Services Collection Agency Credit Card Debt Debt Couns…" at bounding box center [577, 166] width 134 height 21
select select "10"
click at [510, 156] on select "Select Cable / Satellite Services Collection Agency Credit Card Debt Debt Couns…" at bounding box center [577, 166] width 134 height 21
click at [676, 315] on button "Save & New" at bounding box center [677, 309] width 69 height 22
select select "0"
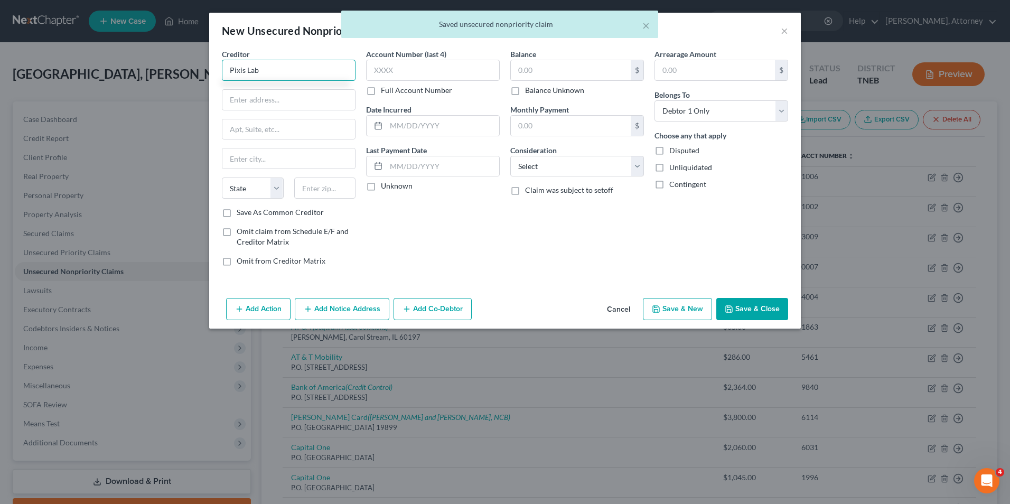
type input "Pixis Lab"
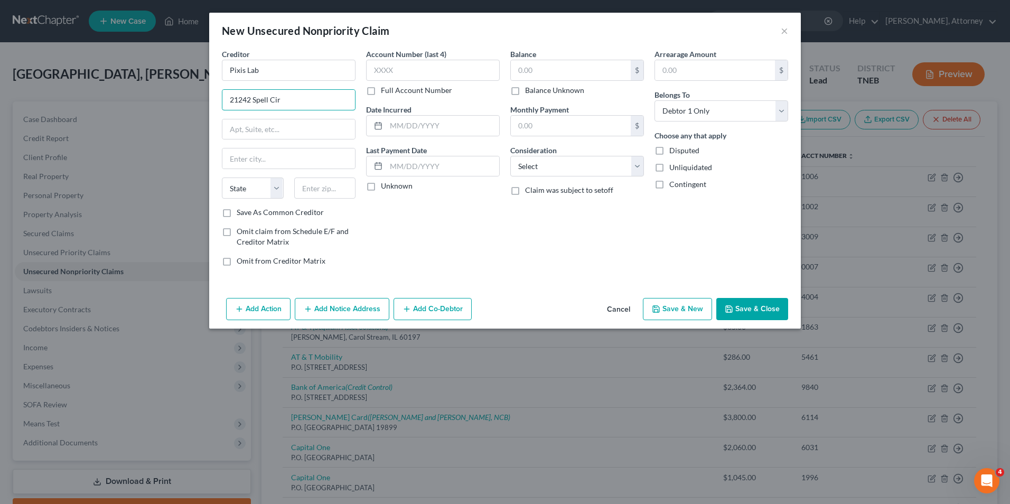
type input "21242 Spell Cir"
type input "tomball"
select select "45"
type input "77375"
click at [435, 125] on input "text" at bounding box center [442, 126] width 113 height 20
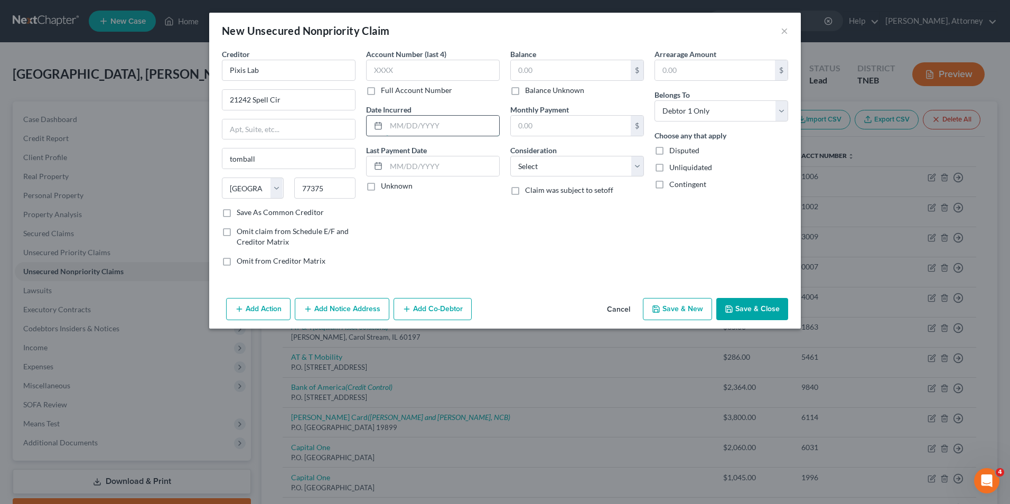
type input "Tomball"
type input "2020"
click at [535, 68] on input "text" at bounding box center [571, 70] width 120 height 20
type input "14,600"
click at [550, 168] on select "Select Cable / Satellite Services Collection Agency Credit Card Debt Debt Couns…" at bounding box center [577, 166] width 134 height 21
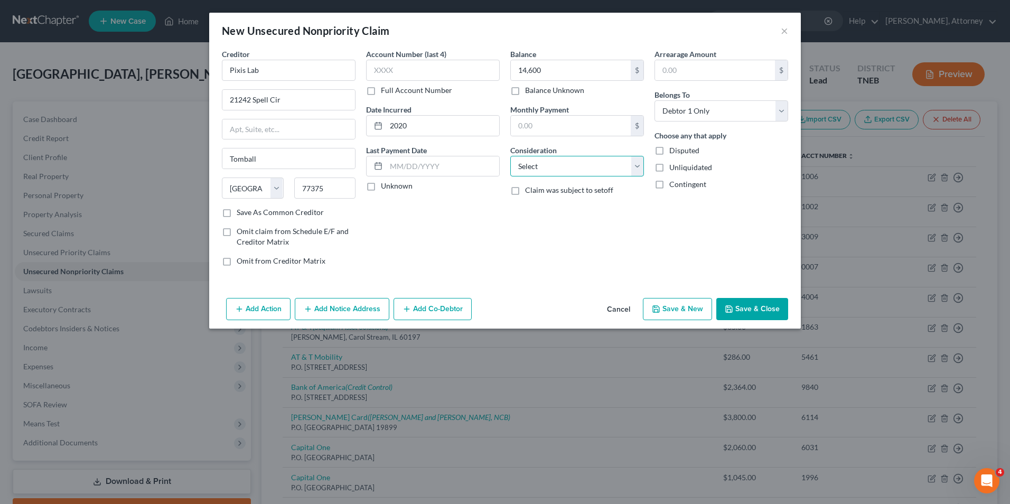
select select "10"
click at [510, 156] on select "Select Cable / Satellite Services Collection Agency Credit Card Debt Debt Couns…" at bounding box center [577, 166] width 134 height 21
click at [684, 309] on button "Save & New" at bounding box center [677, 309] width 69 height 22
select select "0"
type input "[PERSON_NAME] Hydromat"
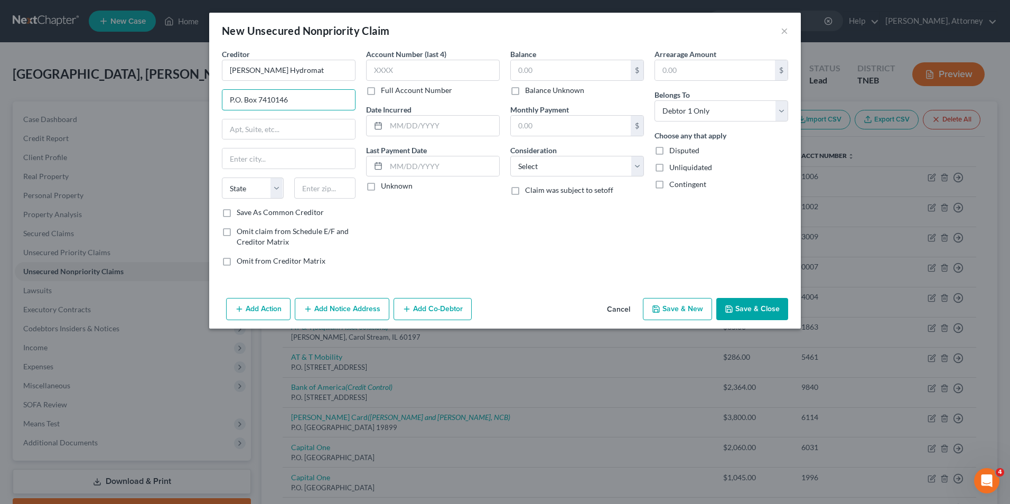
type input "P.O. Box 7410146"
type input "[GEOGRAPHIC_DATA]"
select select "14"
type input "60674"
click at [457, 127] on input "text" at bounding box center [442, 126] width 113 height 20
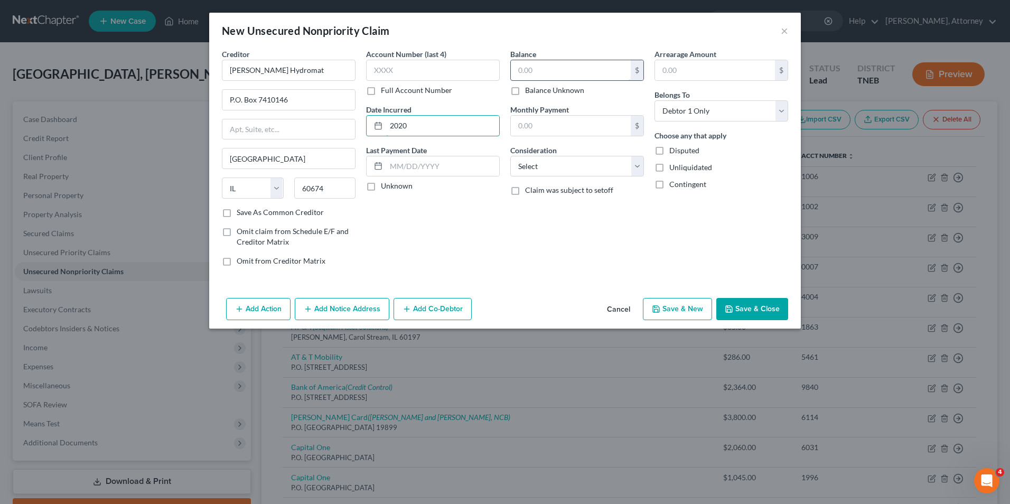
type input "2020"
click at [540, 67] on input "text" at bounding box center [571, 70] width 120 height 20
type input "500"
click at [550, 169] on select "Select Cable / Satellite Services Collection Agency Credit Card Debt Debt Couns…" at bounding box center [577, 166] width 134 height 21
select select "10"
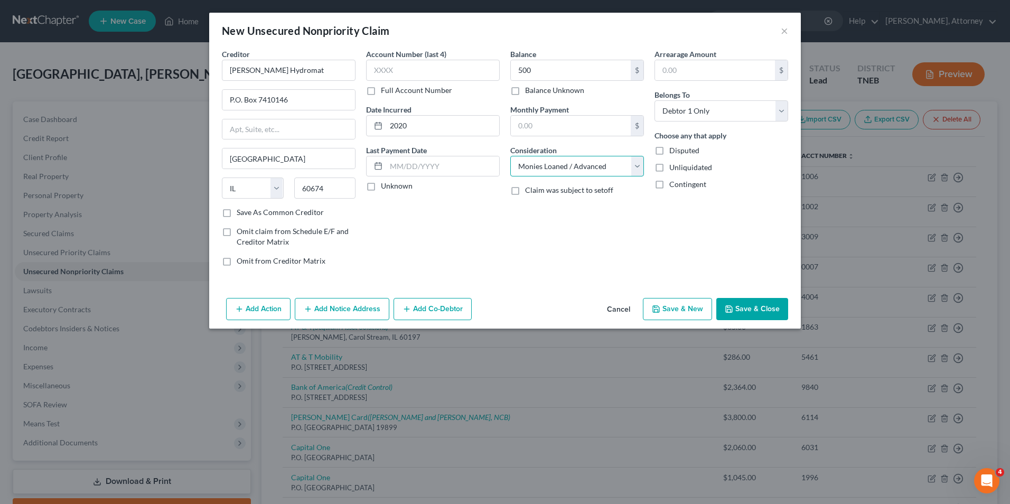
click at [510, 156] on select "Select Cable / Satellite Services Collection Agency Credit Card Debt Debt Couns…" at bounding box center [577, 166] width 134 height 21
click at [681, 306] on button "Save & New" at bounding box center [677, 309] width 69 height 22
select select "0"
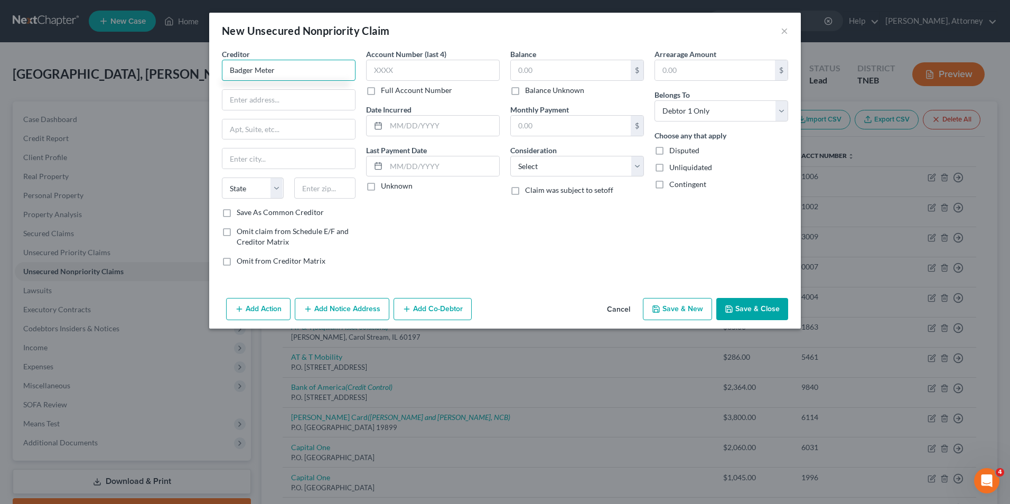
type input "Badger Meter"
type input "[STREET_ADDRESS]"
type input "[GEOGRAPHIC_DATA]"
select select "52"
click at [222, 177] on select "State [US_STATE] AK AR AZ CA CO CT DE DC [GEOGRAPHIC_DATA] [GEOGRAPHIC_DATA] GU…" at bounding box center [253, 187] width 62 height 21
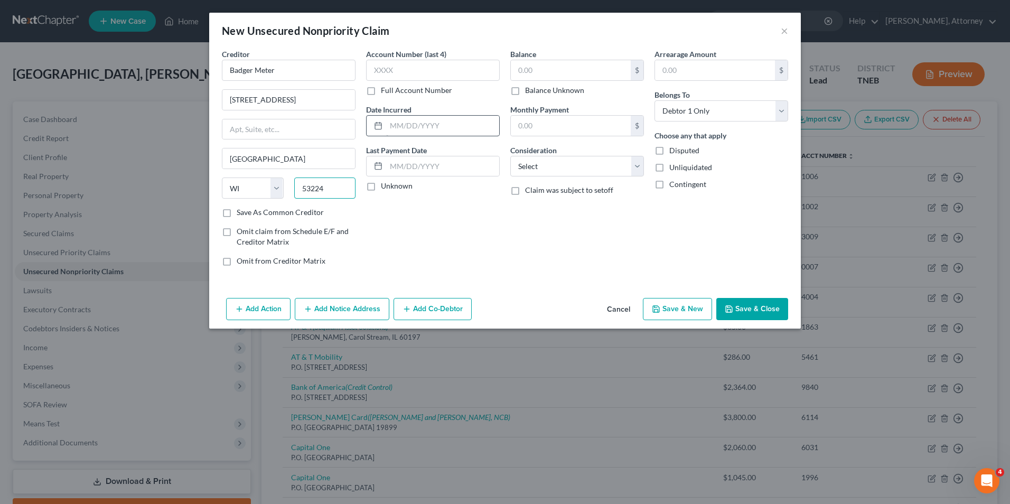
type input "53224"
click at [455, 126] on input "text" at bounding box center [442, 126] width 113 height 20
type input "2020"
click at [533, 70] on input "text" at bounding box center [571, 70] width 120 height 20
type input "1,600"
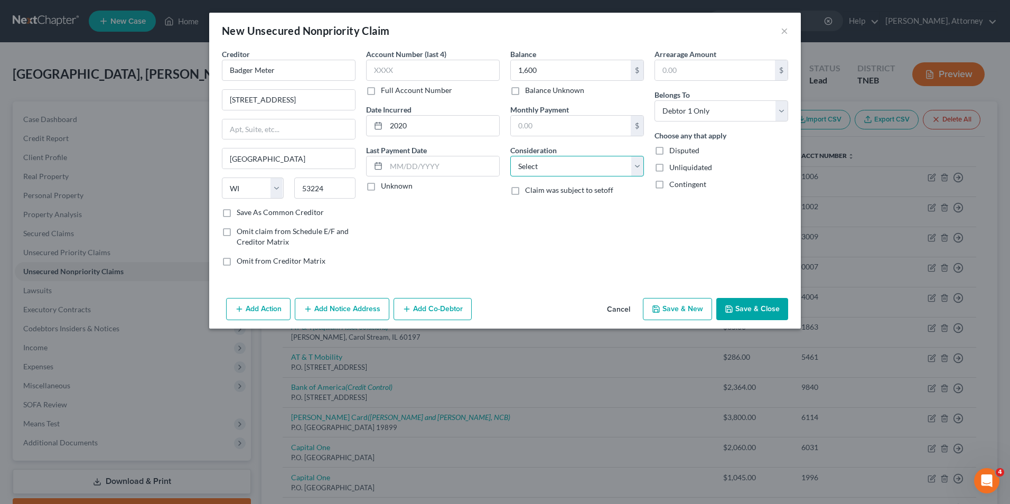
click at [544, 170] on select "Select Cable / Satellite Services Collection Agency Credit Card Debt Debt Couns…" at bounding box center [577, 166] width 134 height 21
select select "10"
click at [510, 156] on select "Select Cable / Satellite Services Collection Agency Credit Card Debt Debt Couns…" at bounding box center [577, 166] width 134 height 21
click at [670, 312] on button "Save & New" at bounding box center [677, 309] width 69 height 22
select select "0"
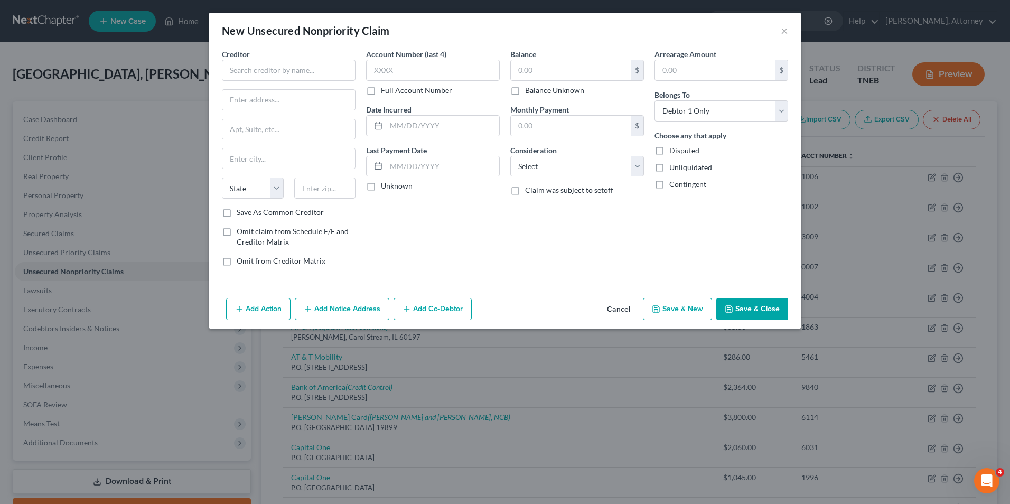
type input "1,600.00"
type input "0.00"
type input "Rye Enginerring"
type input "[STREET_ADDRESS]"
type input "[PERSON_NAME]"
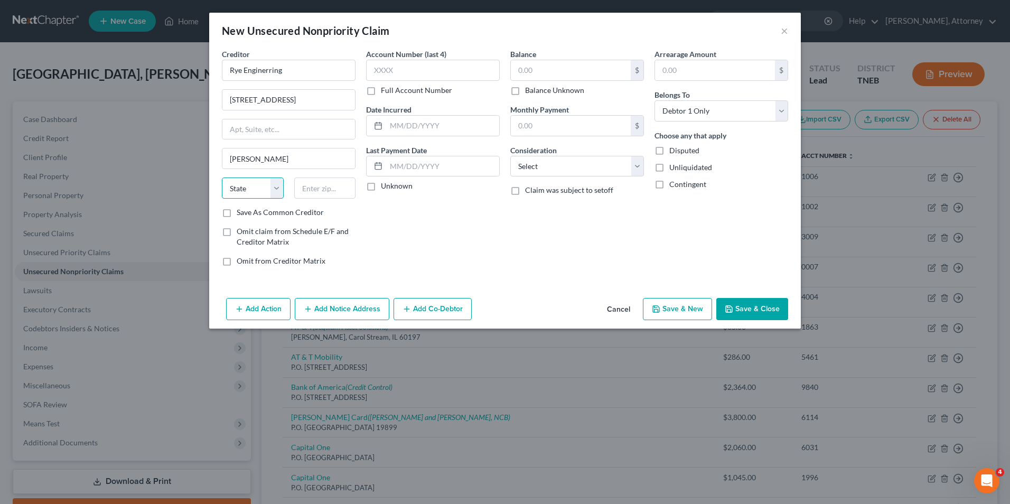
select select "44"
type input "37061"
click at [560, 72] on input "text" at bounding box center [571, 70] width 120 height 20
type input "750"
click at [566, 166] on select "Select Cable / Satellite Services Collection Agency Credit Card Debt Debt Couns…" at bounding box center [577, 166] width 134 height 21
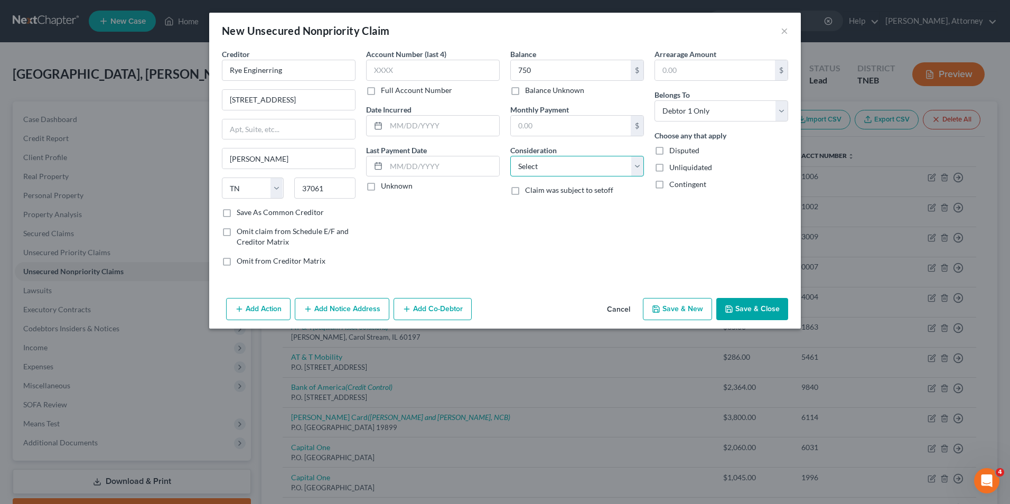
select select "10"
click at [510, 156] on select "Select Cable / Satellite Services Collection Agency Credit Card Debt Debt Couns…" at bounding box center [577, 166] width 134 height 21
click at [684, 313] on button "Save & New" at bounding box center [677, 309] width 69 height 22
select select "0"
click at [277, 77] on input "text" at bounding box center [289, 70] width 134 height 21
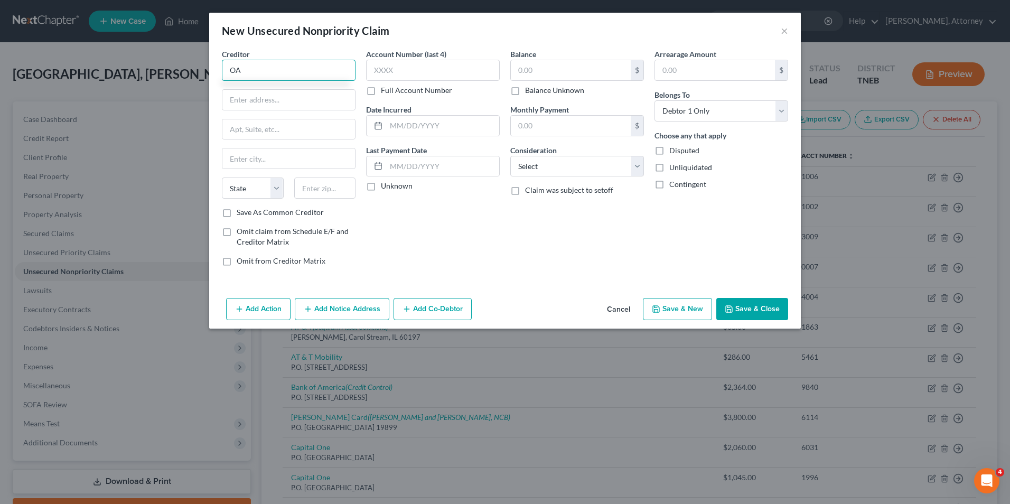
type input "O"
type input "AOL"
type input "Dept. 5110"
type input "P.O. box 65101"
type input "Sterling"
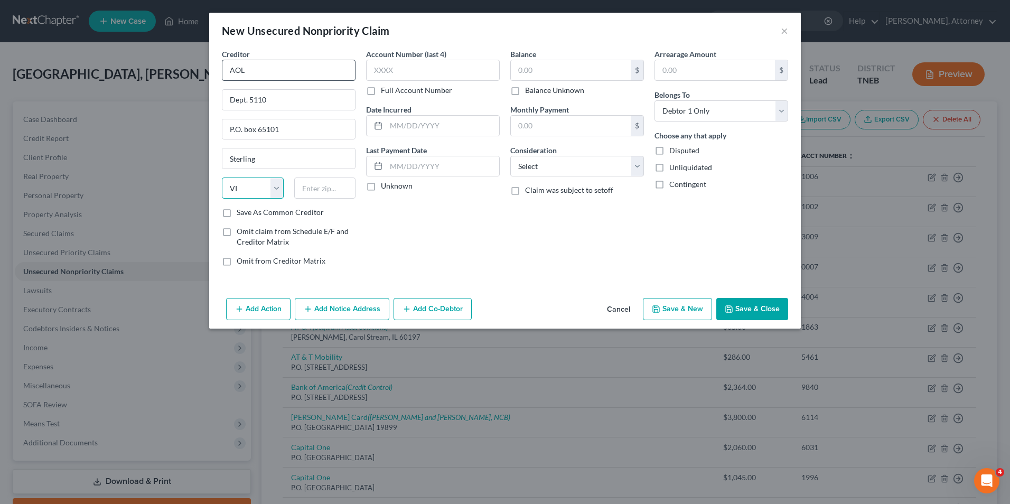
select select "48"
type input "20165"
click at [540, 68] on input "text" at bounding box center [571, 70] width 120 height 20
type input "200"
click at [544, 174] on select "Select Cable / Satellite Services Collection Agency Credit Card Debt Debt Couns…" at bounding box center [577, 166] width 134 height 21
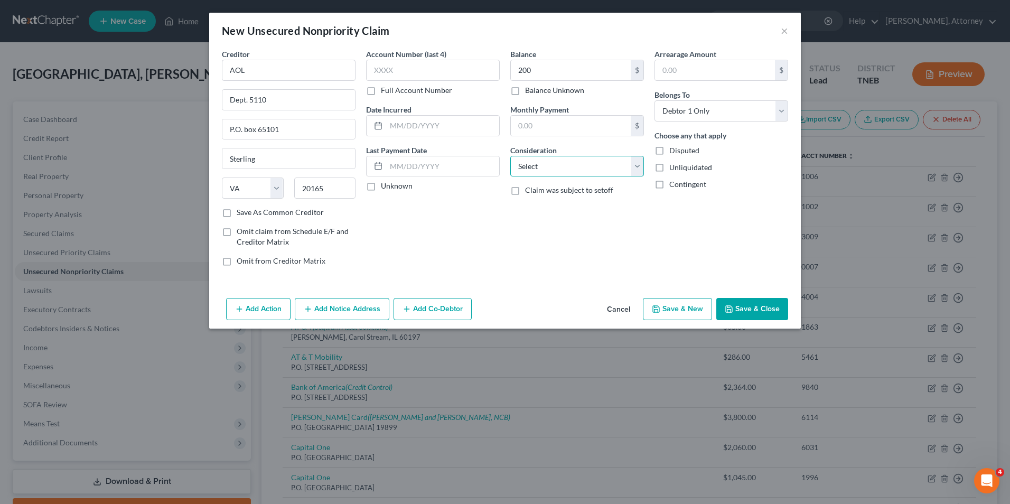
select select "10"
click at [510, 156] on select "Select Cable / Satellite Services Collection Agency Credit Card Debt Debt Couns…" at bounding box center [577, 166] width 134 height 21
click at [679, 316] on button "Save & New" at bounding box center [677, 309] width 69 height 22
select select "0"
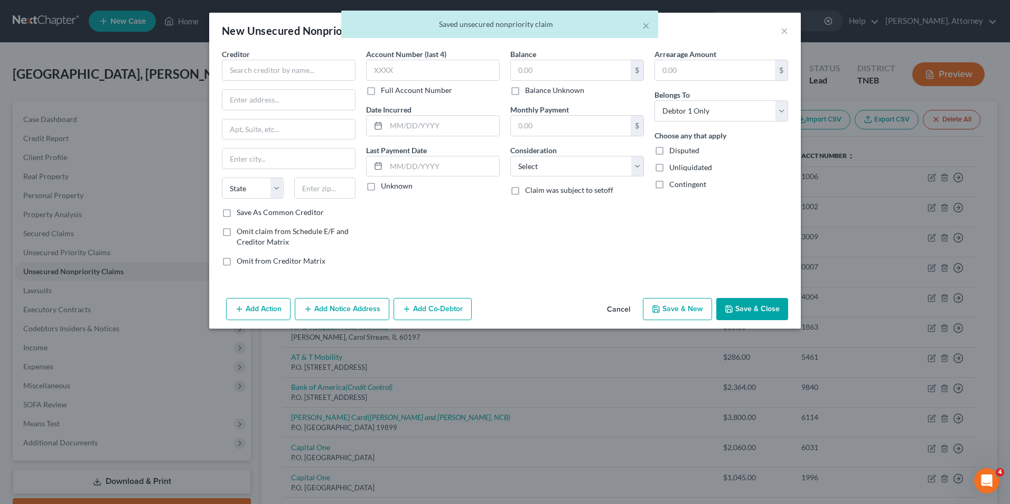
type input "200.00"
type input "0.00"
type input "AT & T"
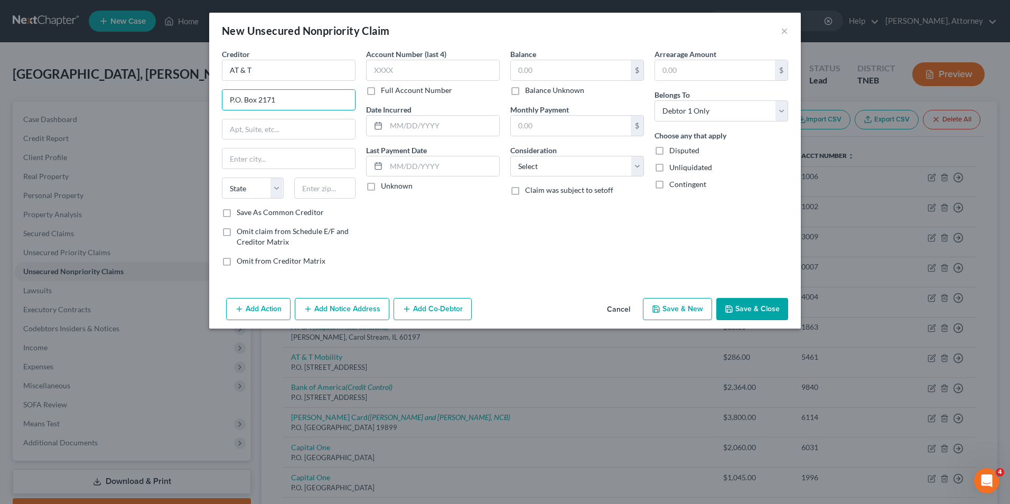
type input "P.O. Box 2171"
type input "Southgate"
select select "23"
type input "48195"
click at [553, 67] on input "text" at bounding box center [571, 70] width 120 height 20
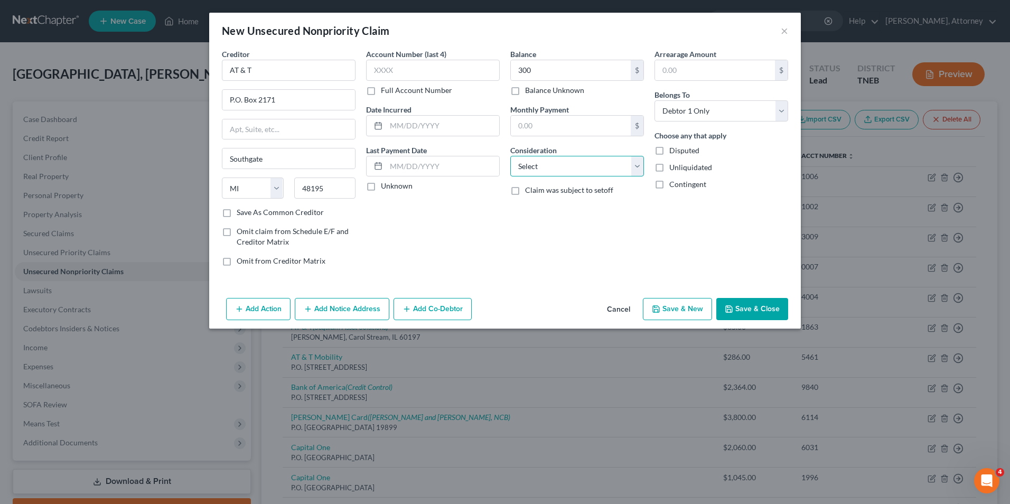
click at [552, 170] on select "Select Cable / Satellite Services Collection Agency Credit Card Debt Debt Couns…" at bounding box center [577, 166] width 134 height 21
click at [510, 156] on select "Select Cable / Satellite Services Collection Agency Credit Card Debt Debt Couns…" at bounding box center [577, 166] width 134 height 21
click at [774, 303] on button "Save & Close" at bounding box center [752, 309] width 72 height 22
